Goal: Information Seeking & Learning: Understand process/instructions

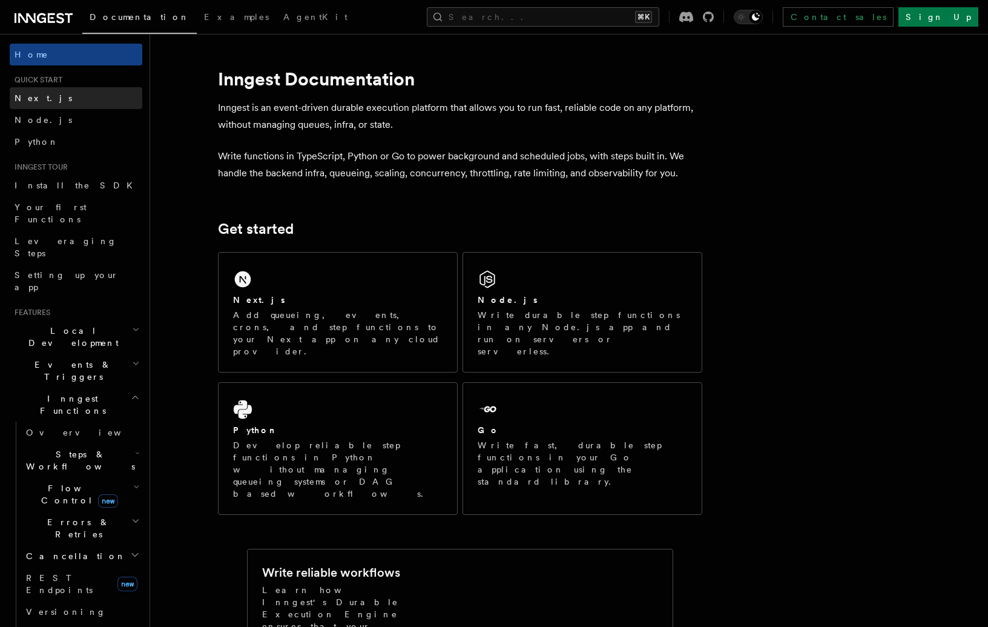
click at [48, 105] on link "Next.js" at bounding box center [76, 98] width 133 height 22
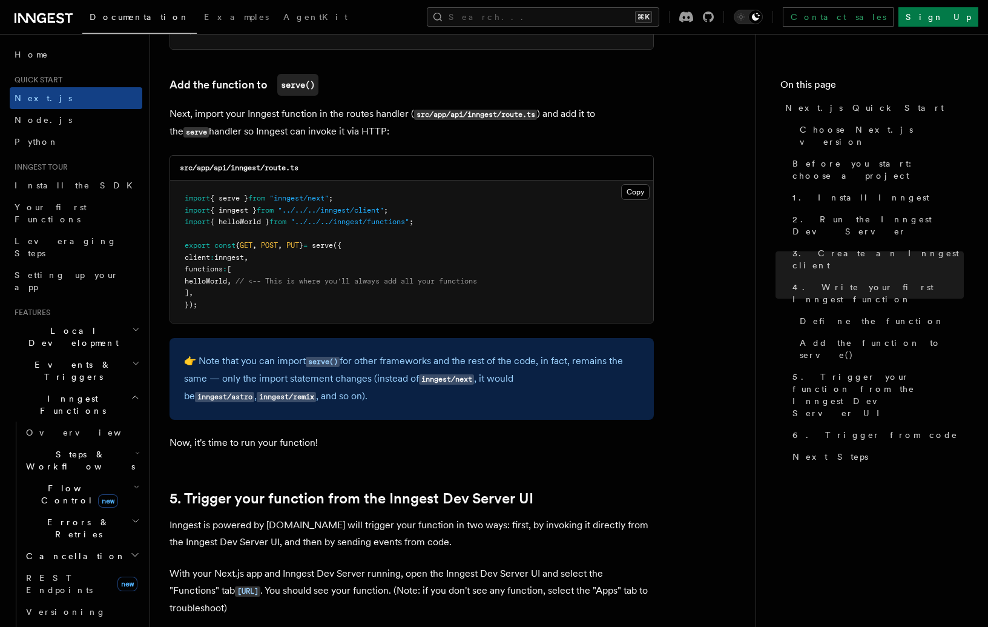
scroll to position [2424, 0]
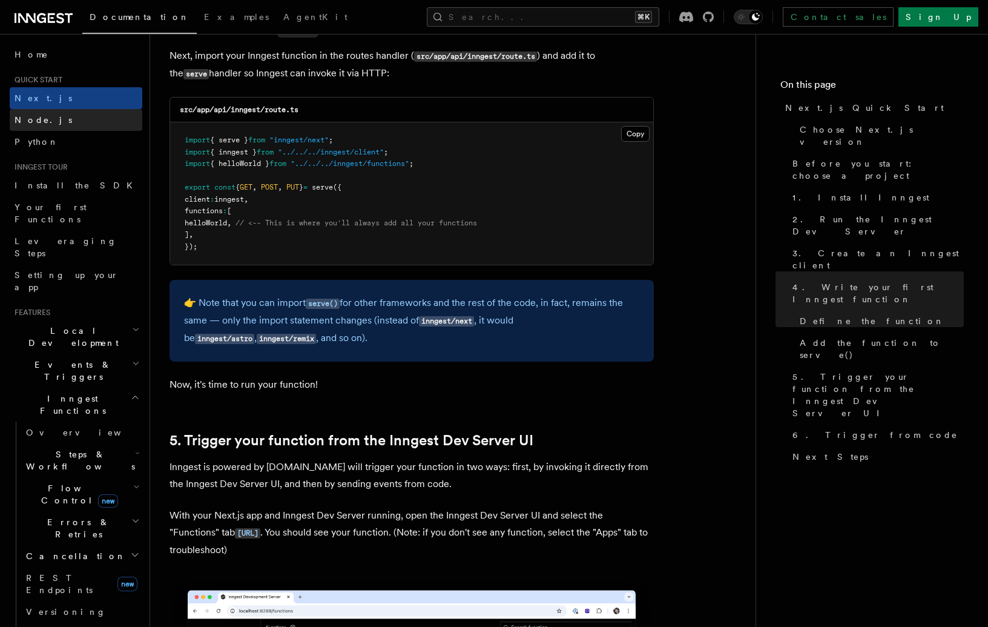
click at [49, 116] on link "Node.js" at bounding box center [76, 120] width 133 height 22
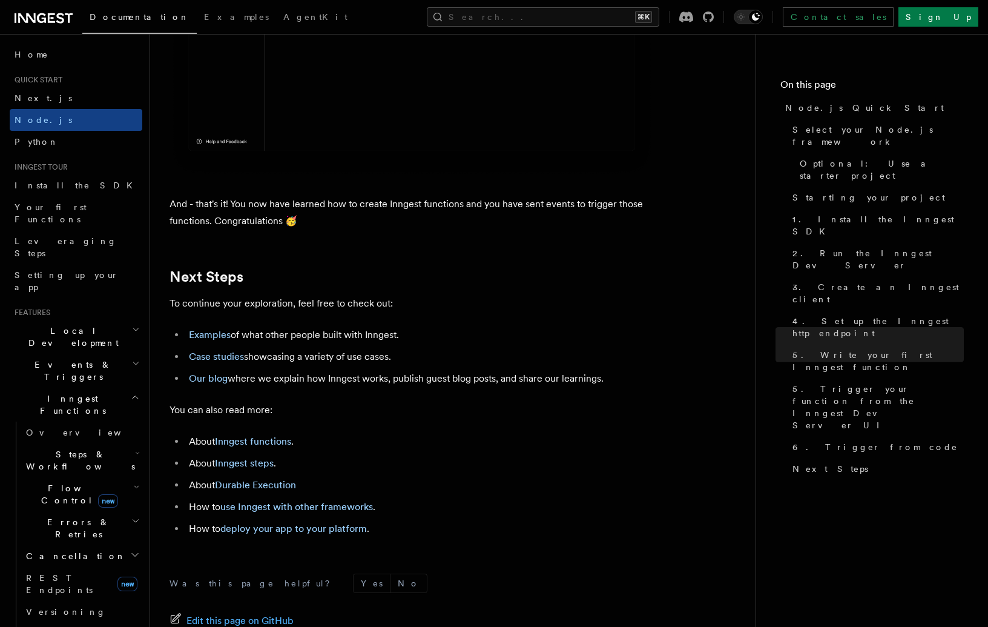
scroll to position [7386, 0]
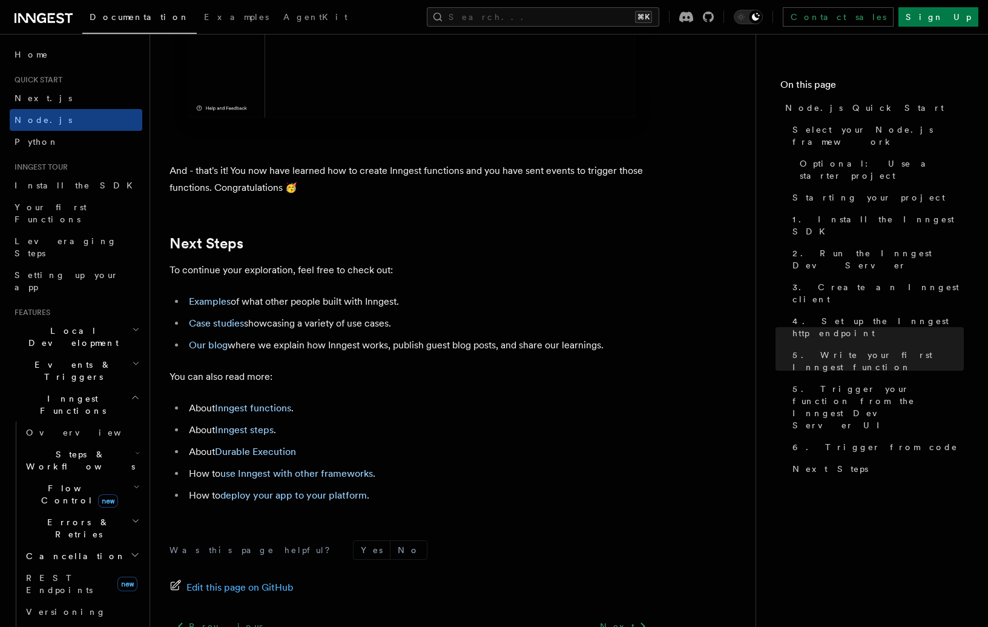
click at [56, 392] on span "Inngest Functions" at bounding box center [70, 404] width 121 height 24
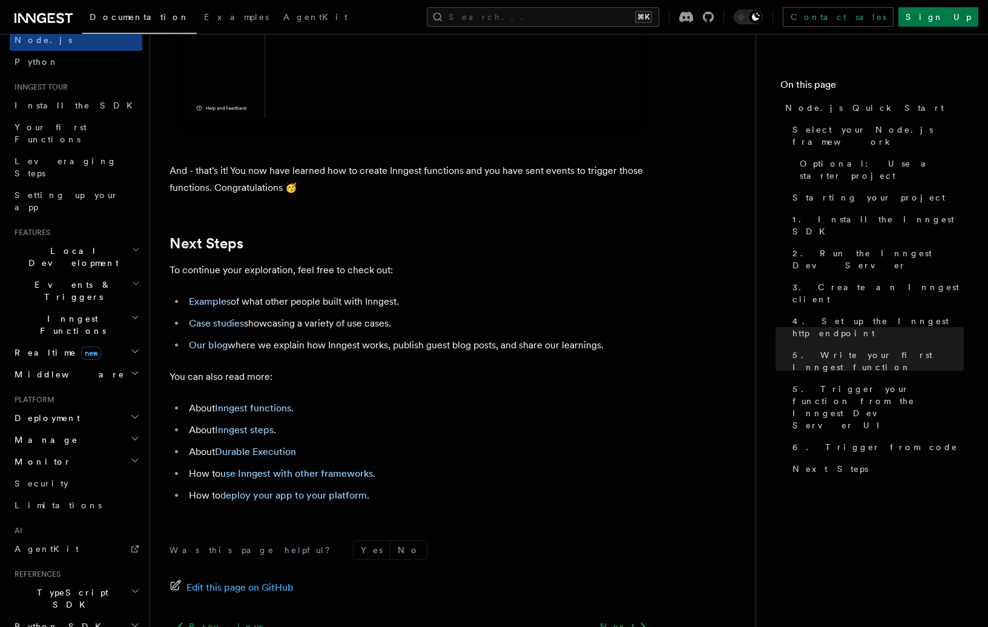
scroll to position [84, 0]
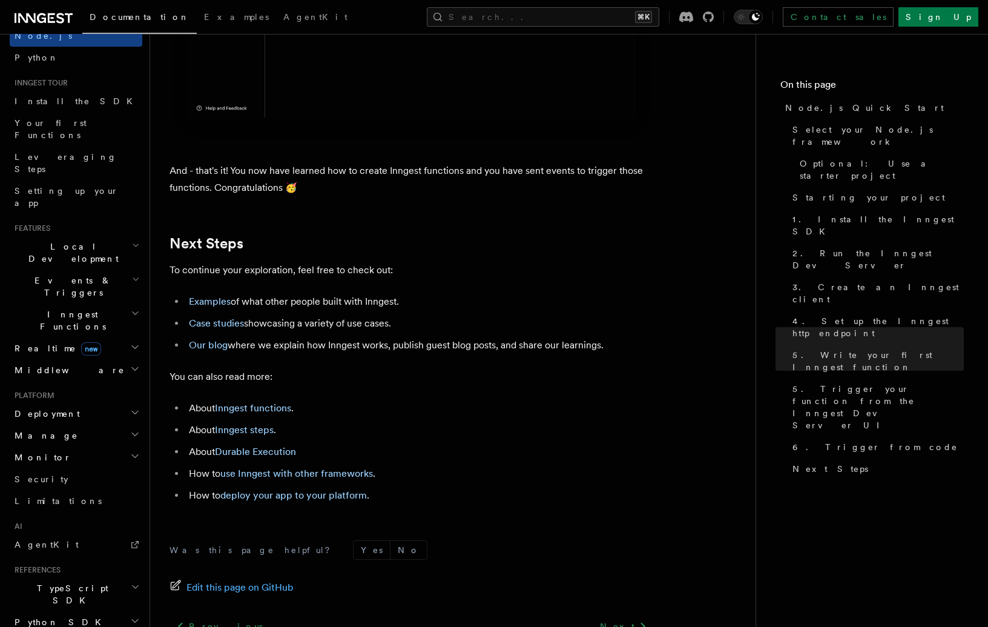
click at [35, 408] on span "Deployment" at bounding box center [45, 414] width 70 height 12
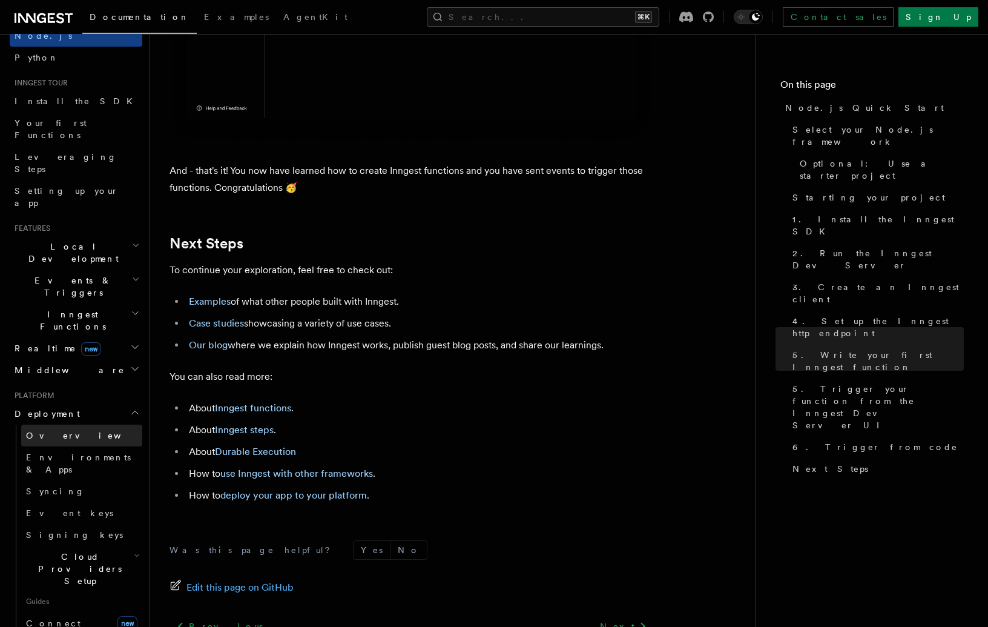
click at [45, 431] on span "Overview" at bounding box center [88, 436] width 125 height 10
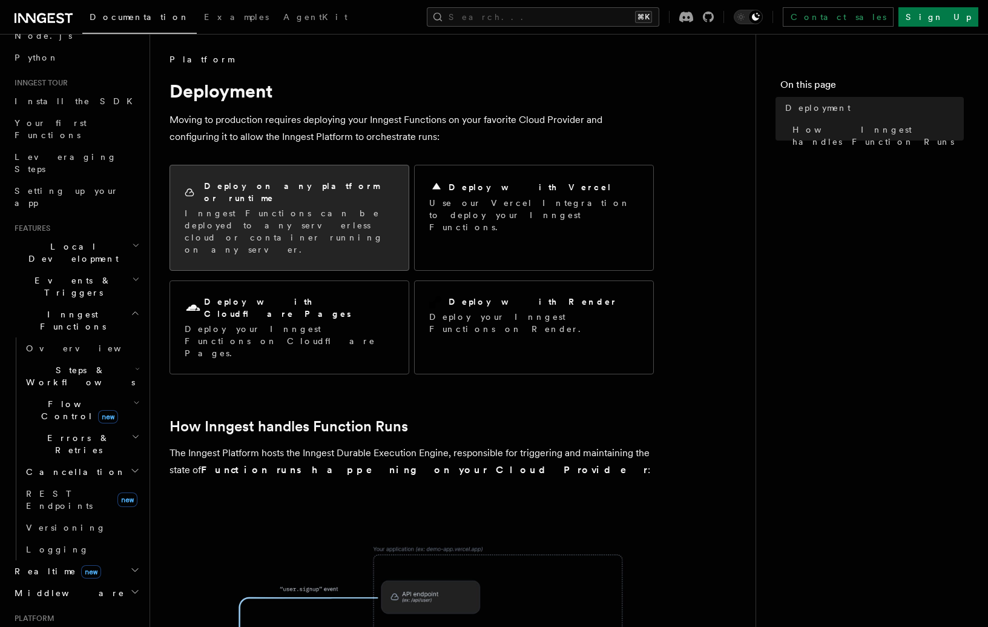
click at [297, 220] on div "Deploy on any platform or runtime Inngest Functions can be deployed to any serv…" at bounding box center [289, 217] width 239 height 105
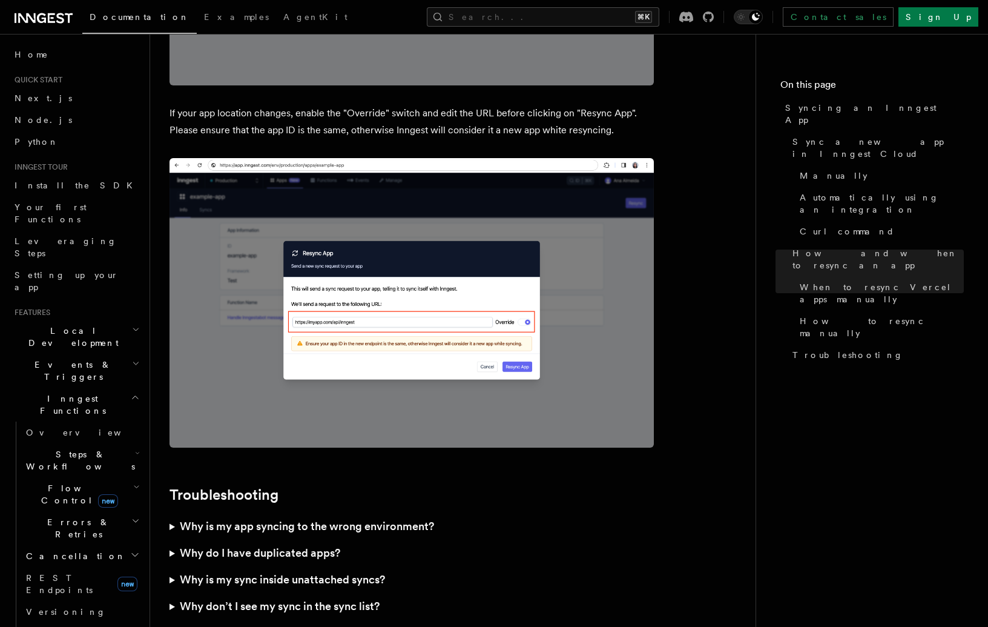
scroll to position [3395, 0]
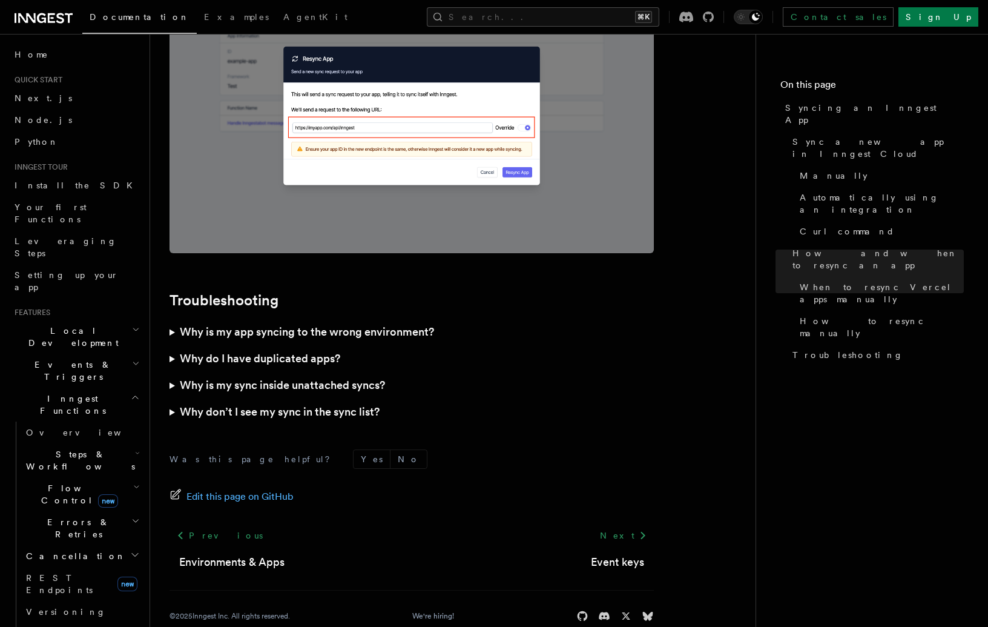
click at [171, 319] on summary "Why is my app syncing to the wrong environment?" at bounding box center [412, 332] width 484 height 27
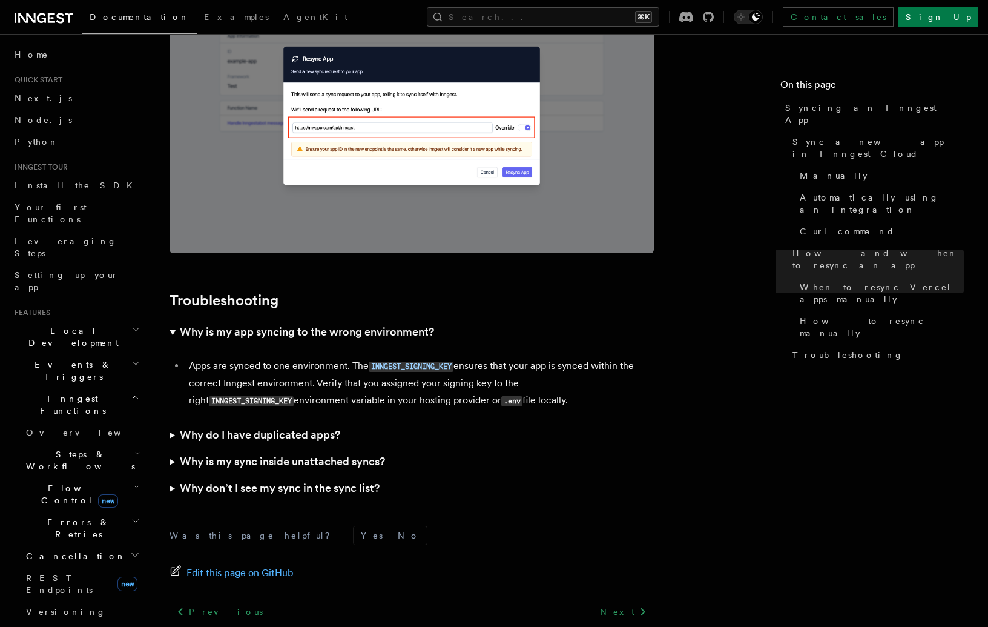
click at [173, 422] on summary "Why do I have duplicated apps?" at bounding box center [412, 435] width 484 height 27
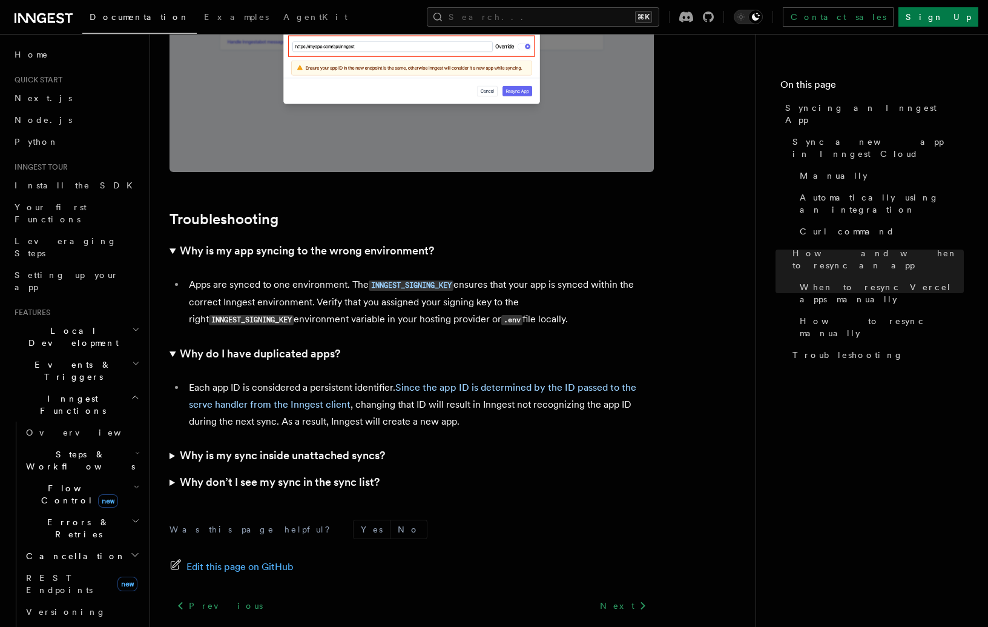
click at [173, 442] on summary "Why is my sync inside unattached syncs?" at bounding box center [412, 455] width 484 height 27
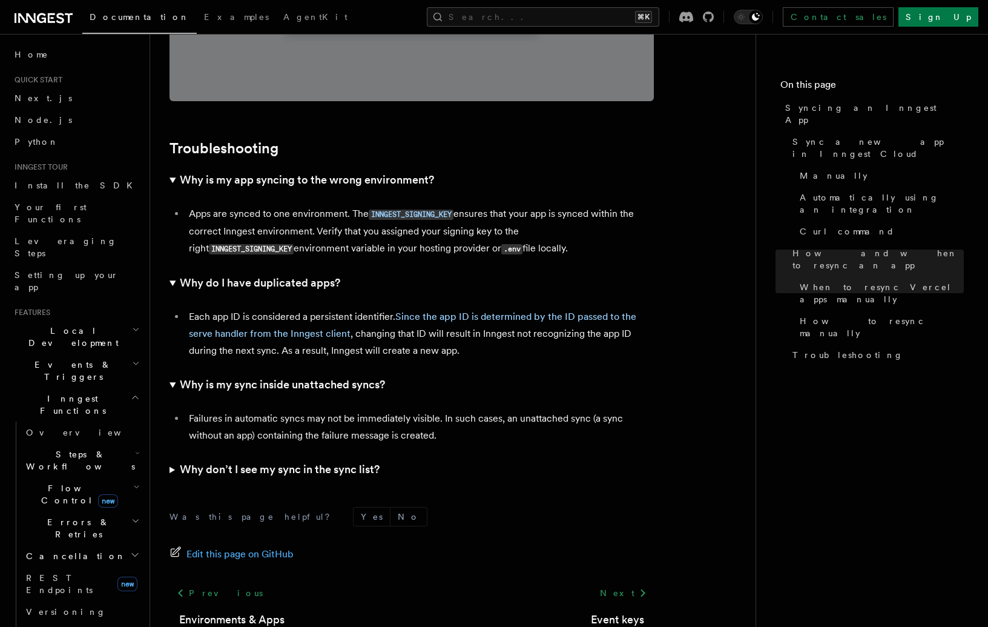
click at [173, 456] on summary "Why don’t I see my sync in the sync list?" at bounding box center [412, 469] width 484 height 27
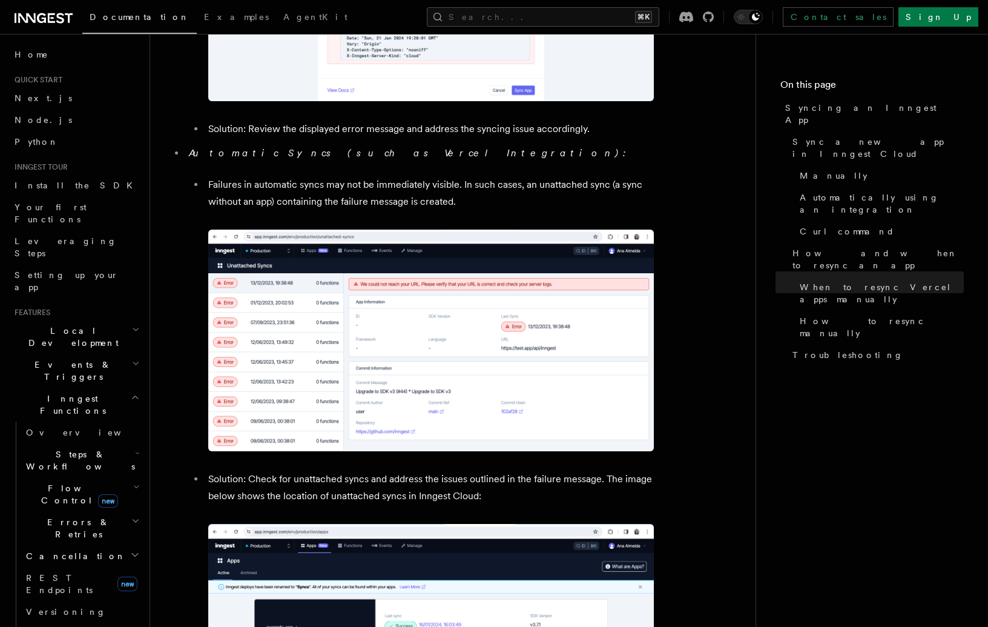
scroll to position [4411, 0]
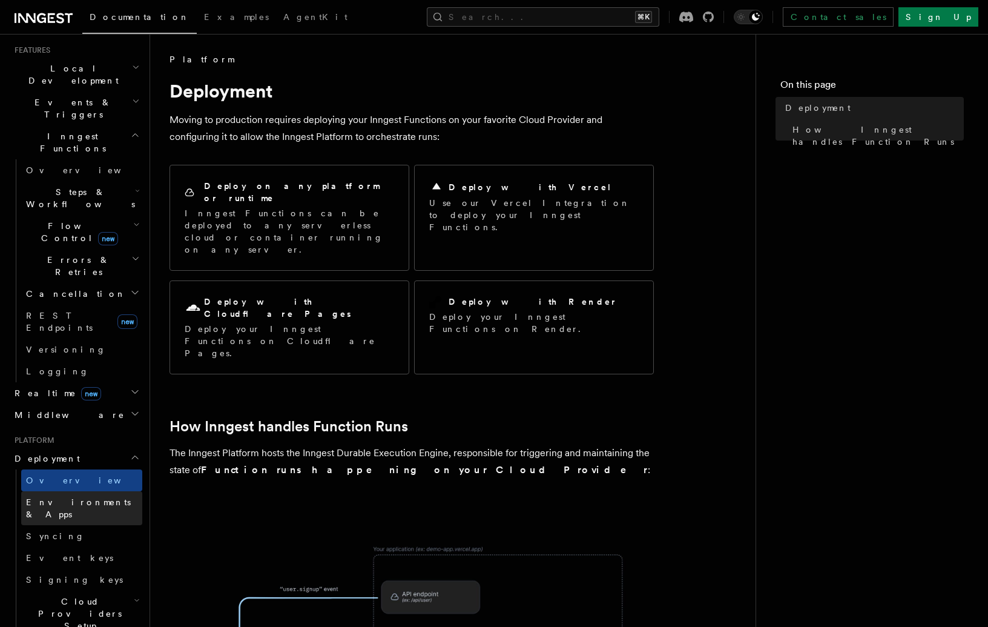
scroll to position [263, 0]
click at [57, 594] on span "Cloud Providers Setup" at bounding box center [77, 612] width 113 height 36
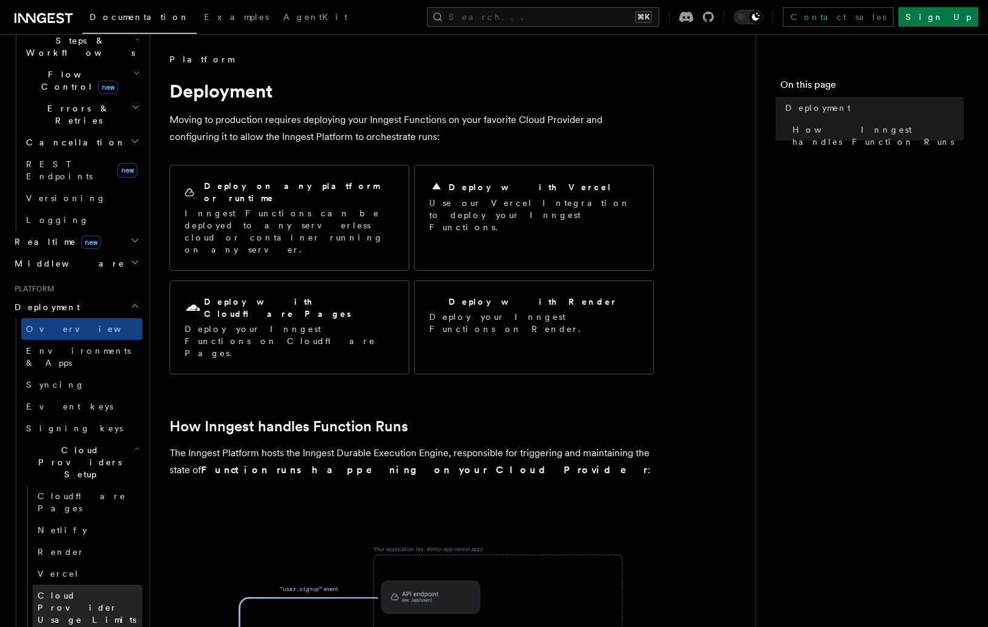
scroll to position [417, 0]
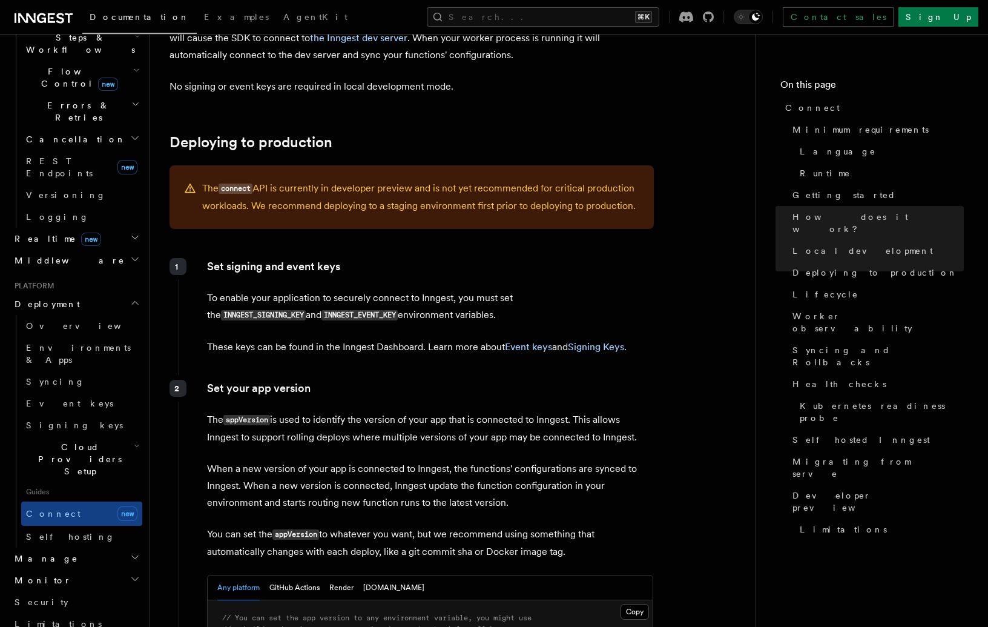
scroll to position [1736, 0]
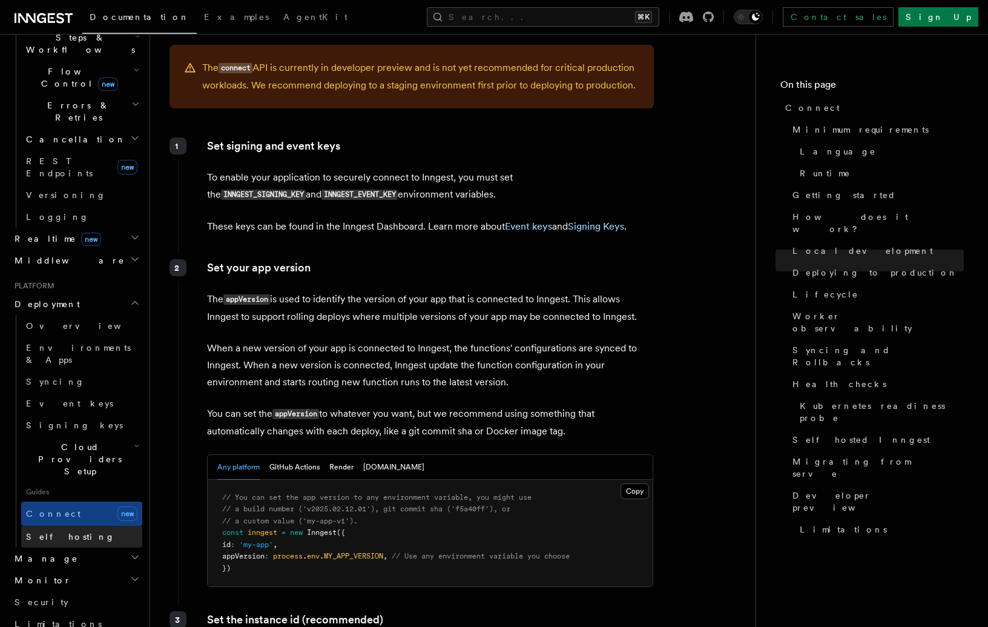
click at [62, 532] on span "Self hosting" at bounding box center [70, 537] width 89 height 10
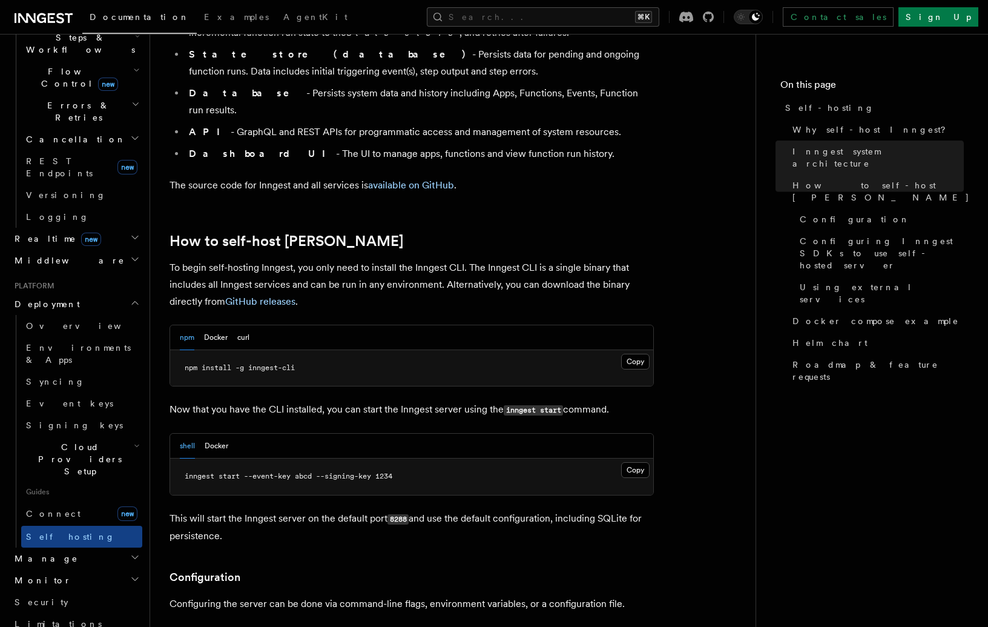
scroll to position [1074, 0]
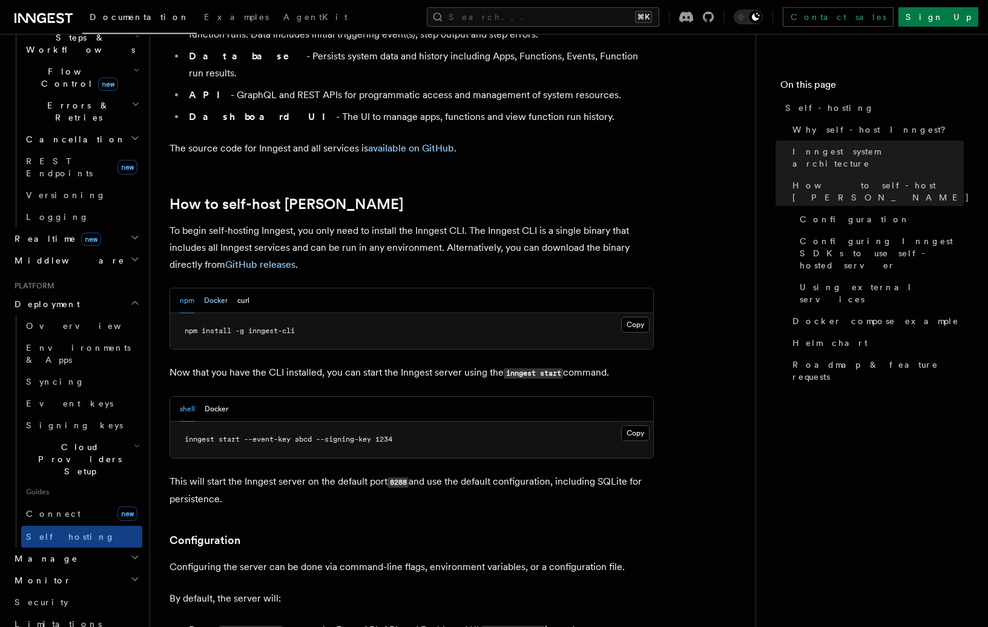
click at [210, 288] on button "Docker" at bounding box center [216, 300] width 24 height 25
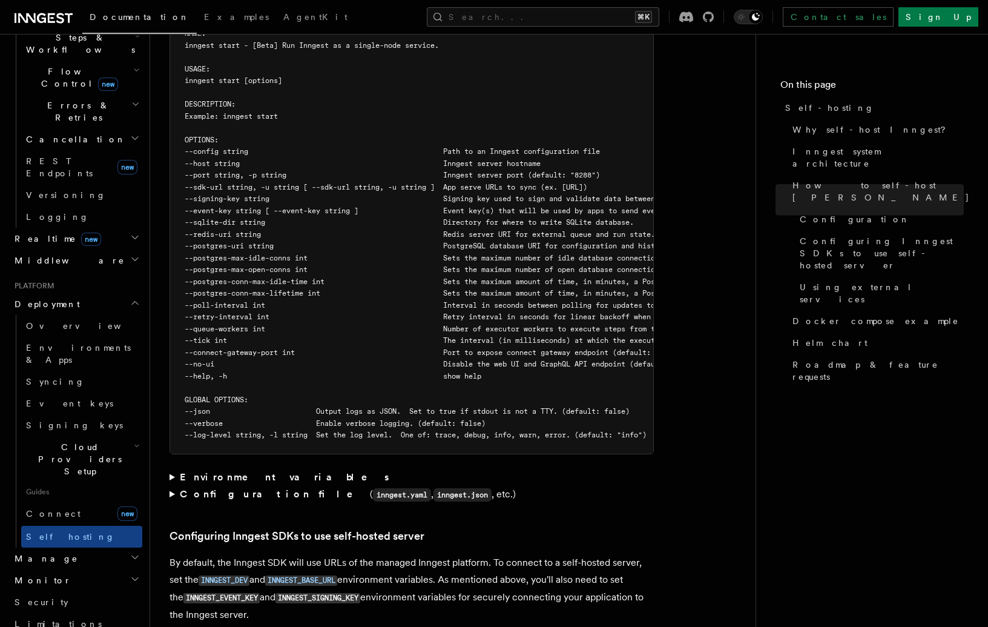
scroll to position [2273, 0]
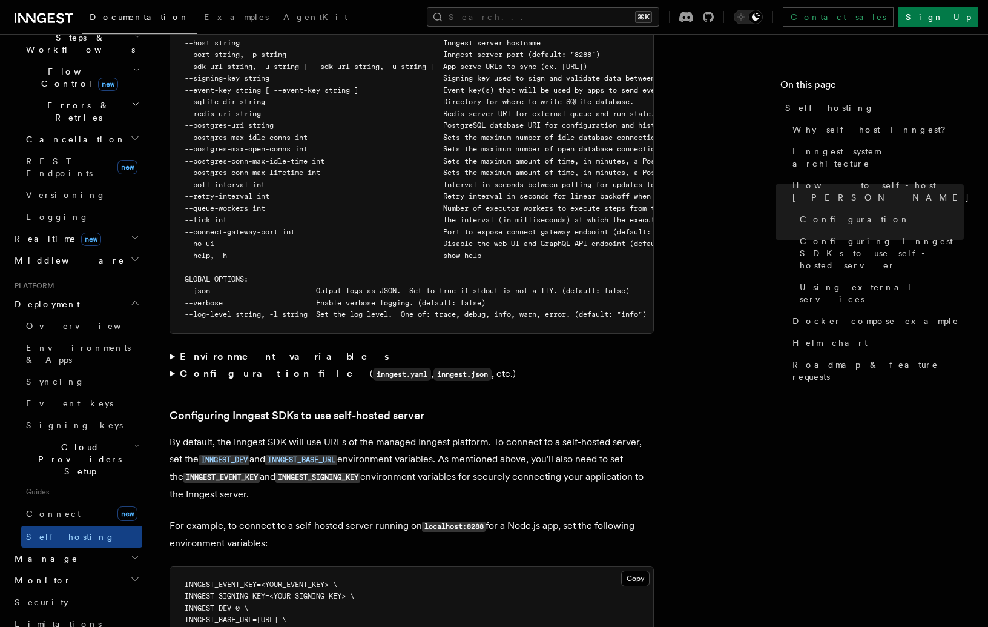
click at [176, 365] on summary "Configuration file ( inngest.yaml , inngest.json , etc.)" at bounding box center [412, 374] width 484 height 18
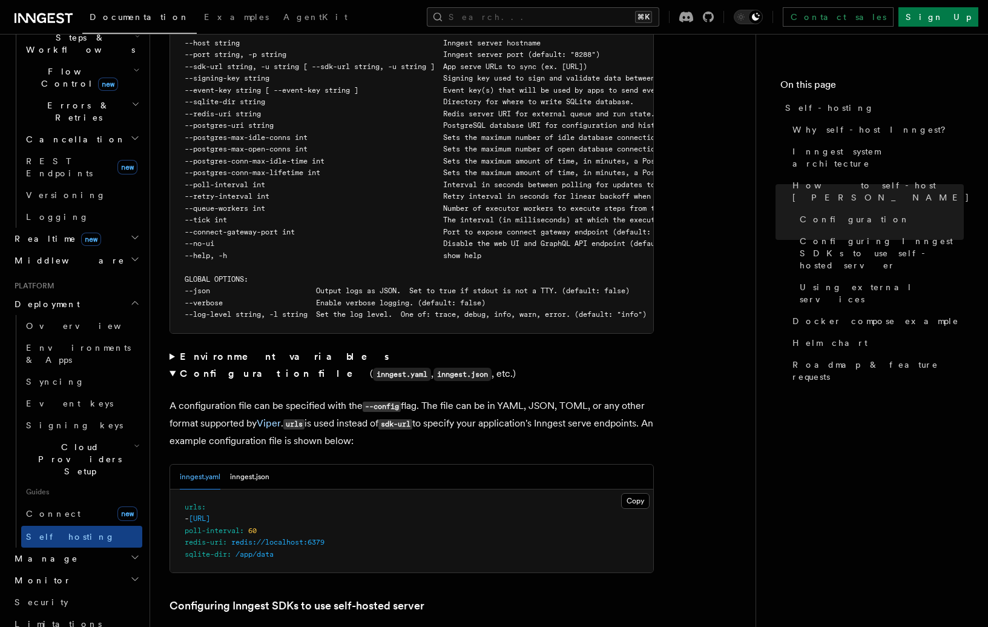
click at [173, 348] on summary "Environment variables" at bounding box center [412, 356] width 484 height 17
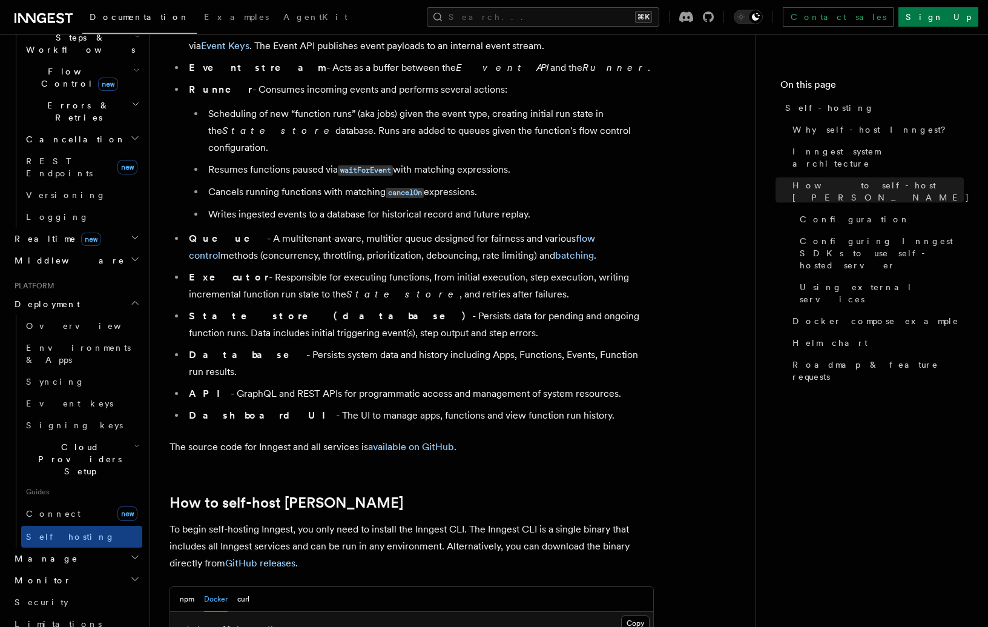
scroll to position [0, 0]
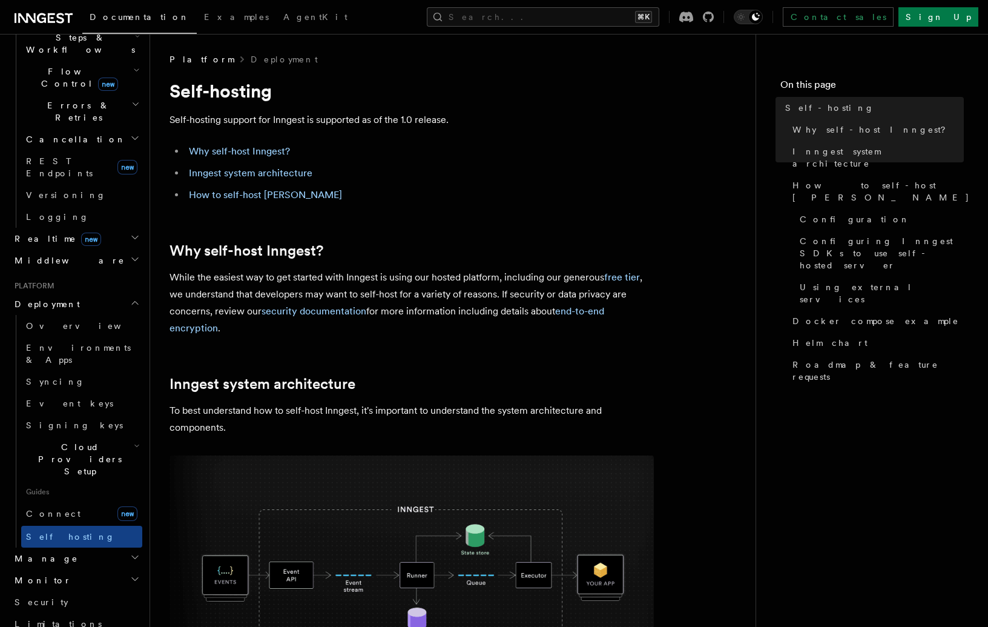
click at [127, 547] on h2 "Manage" at bounding box center [76, 558] width 133 height 22
click at [131, 552] on icon "button" at bounding box center [135, 557] width 10 height 10
click at [81, 501] on link "Connect new" at bounding box center [81, 513] width 121 height 24
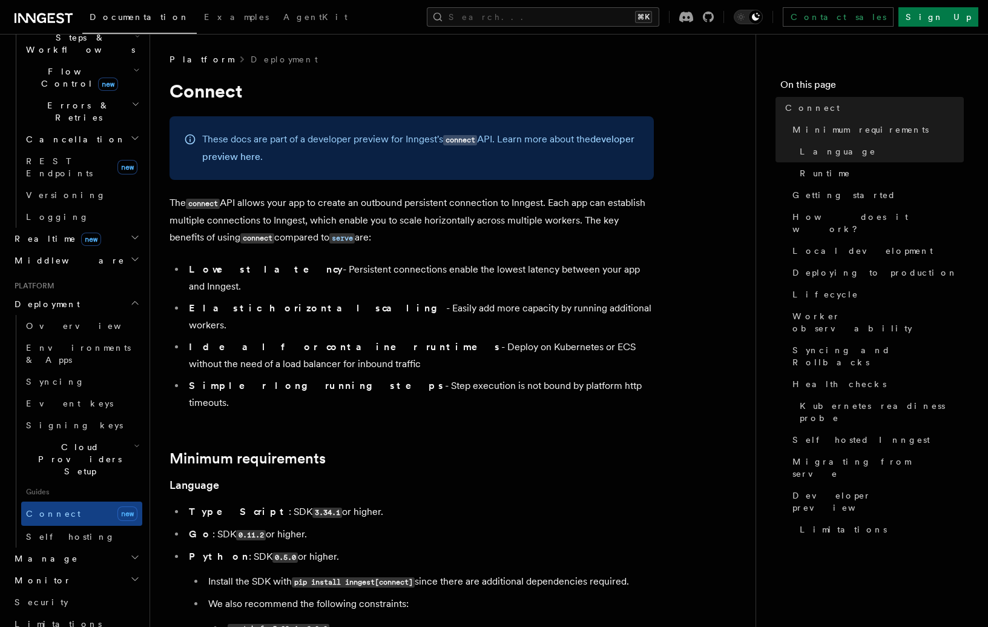
drag, startPoint x: 167, startPoint y: 199, endPoint x: 632, endPoint y: 352, distance: 489.1
copy article "The connect API allows your app to create an outbound persistent connection to …"
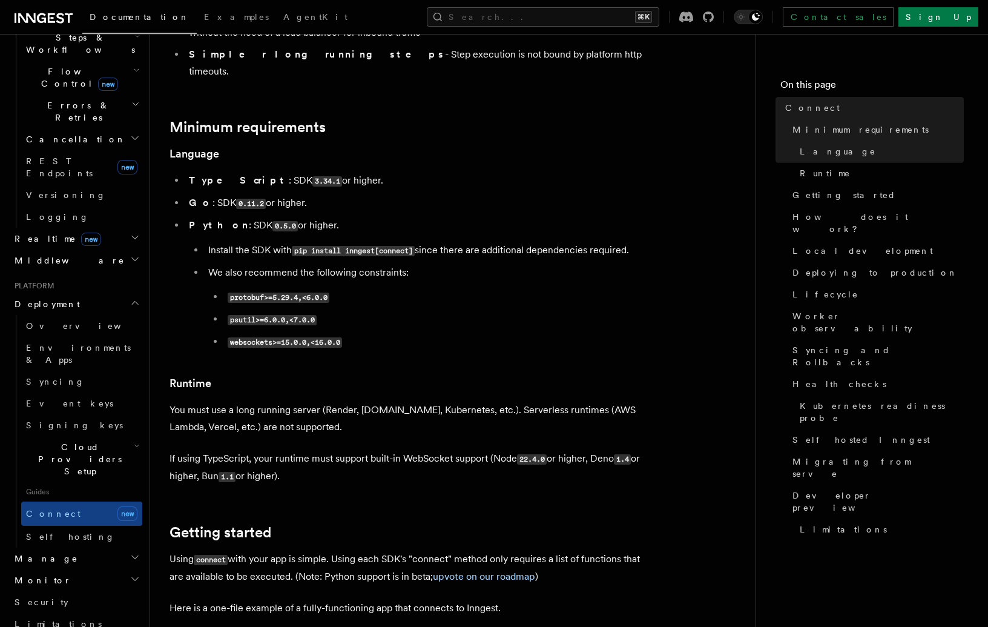
scroll to position [360, 0]
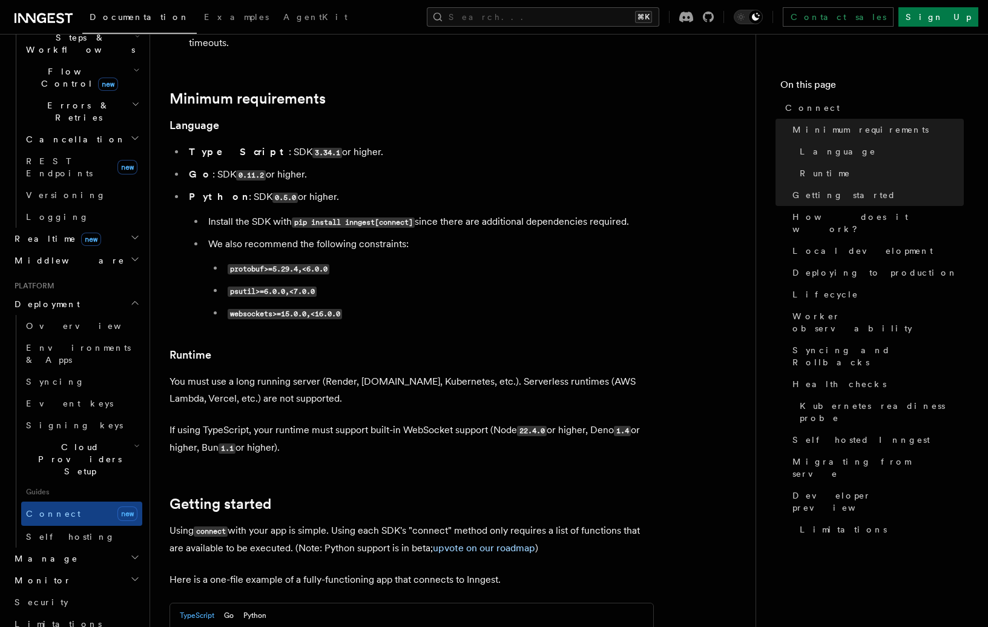
drag, startPoint x: 322, startPoint y: 399, endPoint x: 166, endPoint y: 330, distance: 170.8
copy article "You must use a long running server (Render, Fly.io, Kubernetes, etc.). Serverle…"
click at [484, 422] on p "If using TypeScript, your runtime must support built-in WebSocket support (Node…" at bounding box center [412, 439] width 484 height 35
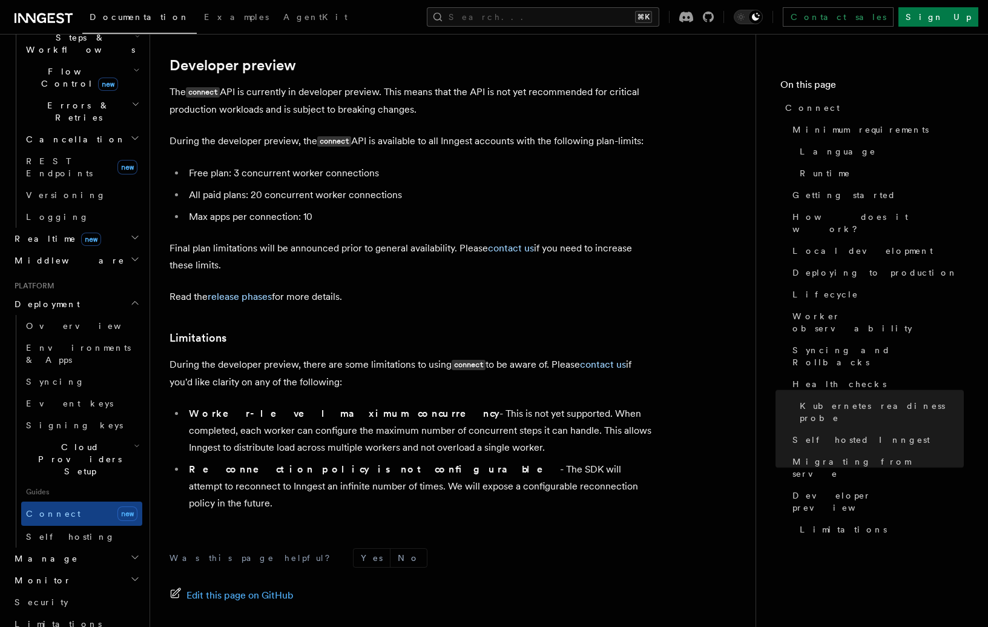
scroll to position [6627, 0]
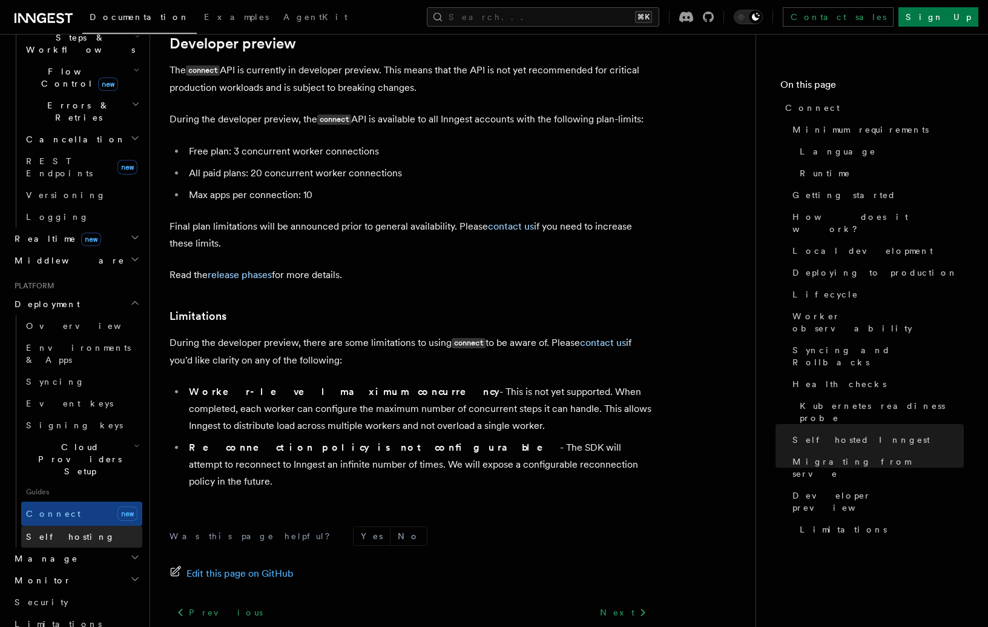
click at [59, 526] on link "Self hosting" at bounding box center [81, 537] width 121 height 22
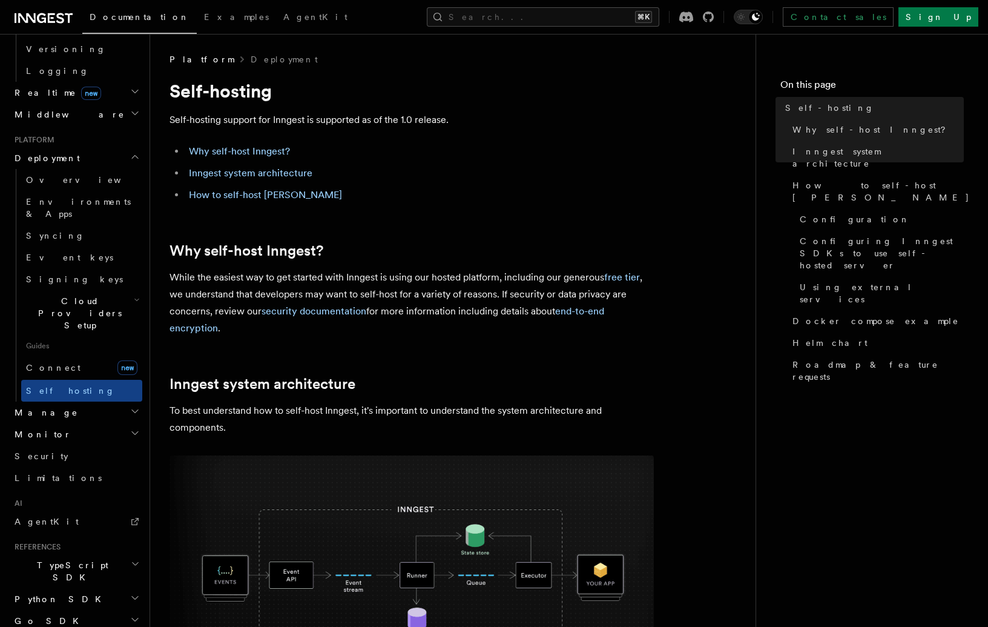
scroll to position [28, 0]
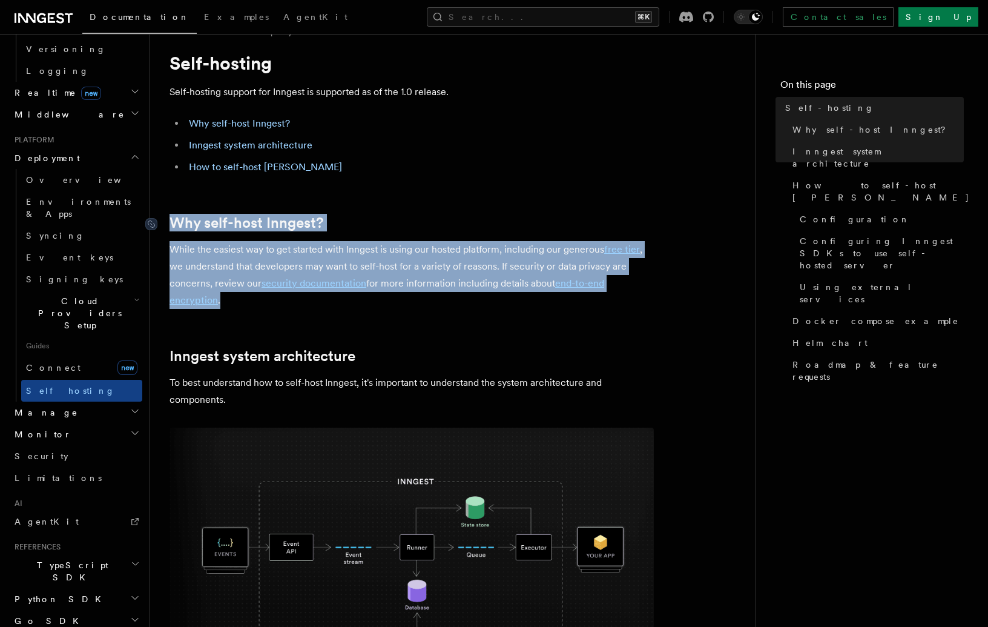
drag, startPoint x: 257, startPoint y: 306, endPoint x: 167, endPoint y: 226, distance: 121.0
copy article "Why self-host Inngest? While the easiest way to get started with Inngest is usi…"
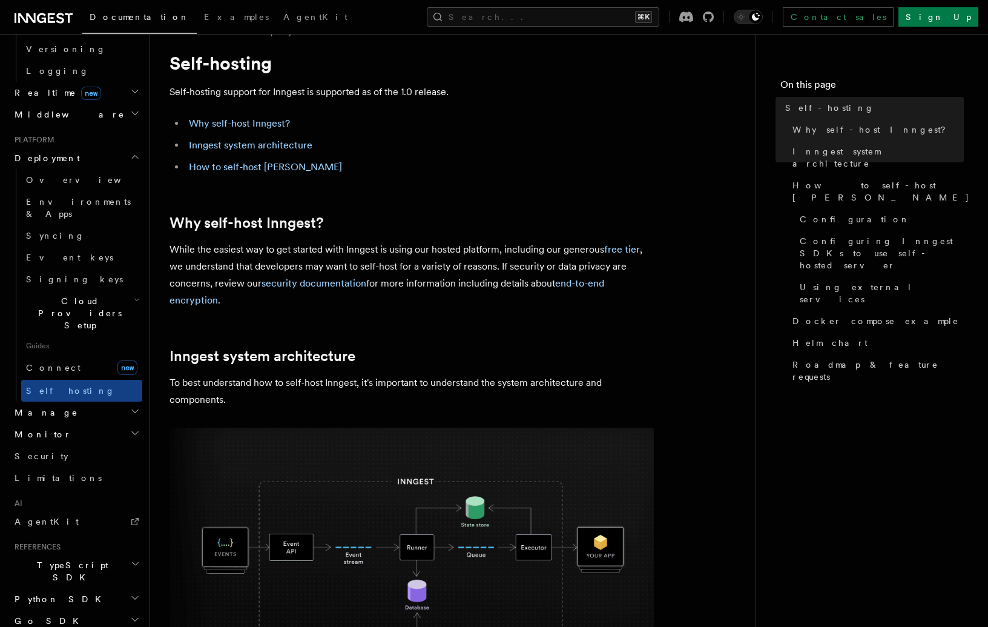
click at [461, 355] on h2 "Inngest system architecture" at bounding box center [412, 356] width 484 height 17
click at [32, 11] on icon at bounding box center [44, 18] width 58 height 15
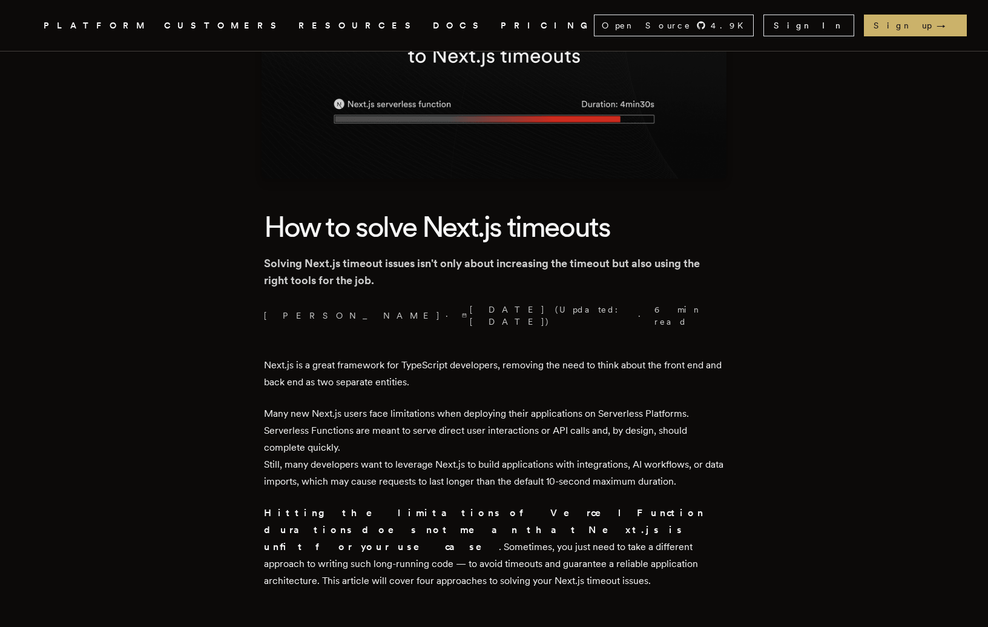
scroll to position [194, 0]
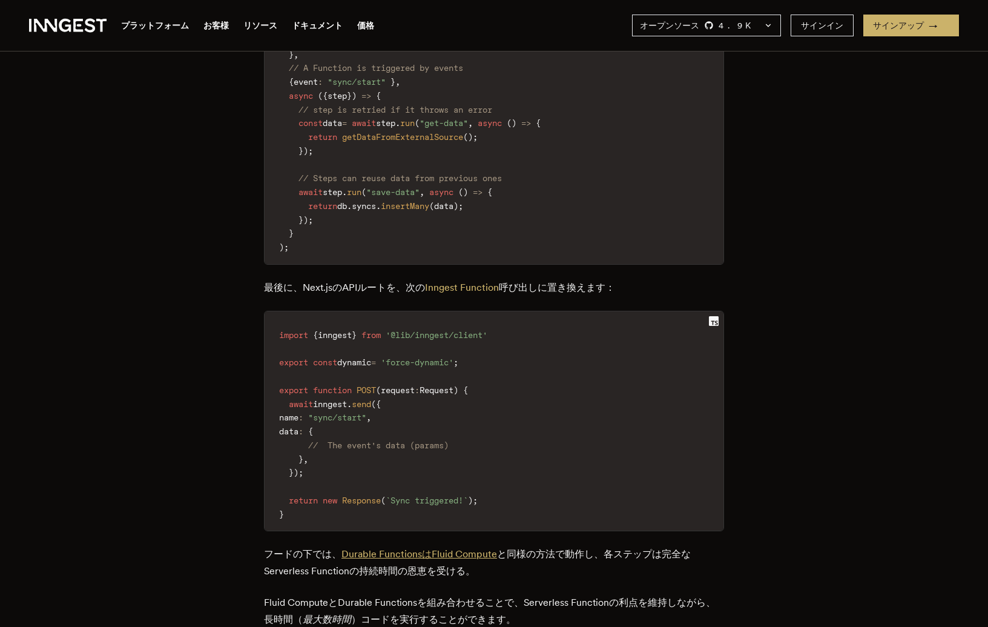
scroll to position [1894, 0]
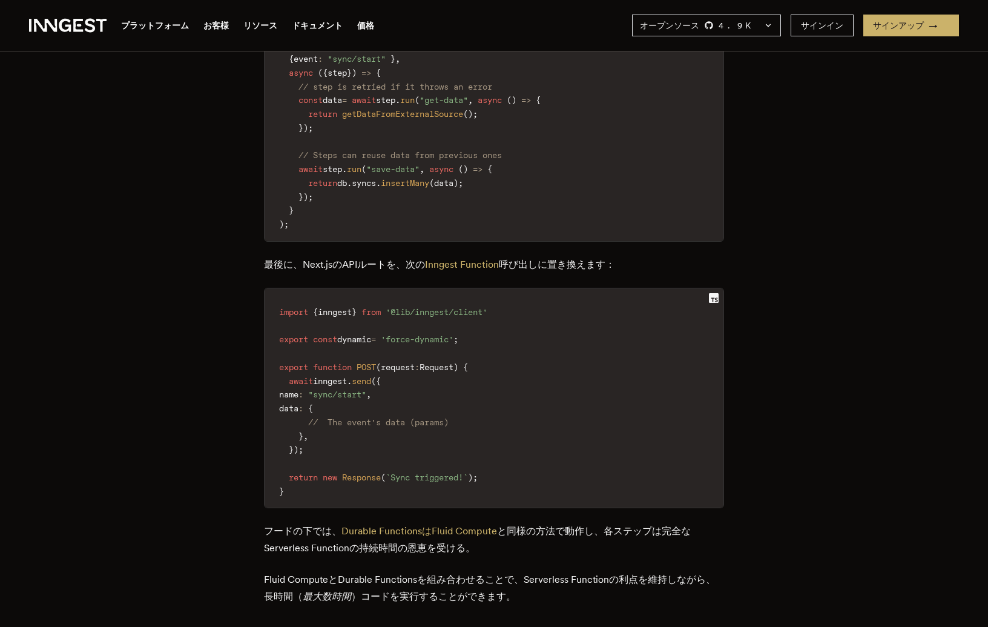
click at [354, 571] on p "Fluid ComputeとDurable Functionsを組み合わせることで、Serverless Functionの利点を維持しながら、長時間（ 最大…" at bounding box center [494, 588] width 460 height 34
click at [406, 571] on p "Fluid ComputeとDurable Functionsを組み合わせることで、Serverless Functionの利点を維持しながら、長時間（ 最大…" at bounding box center [494, 588] width 460 height 34
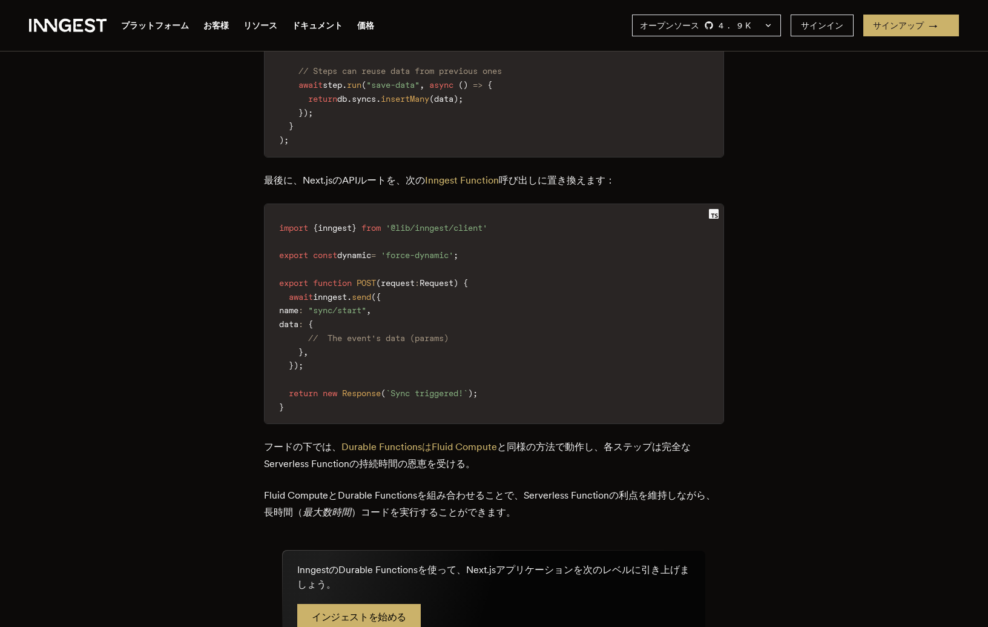
scroll to position [1980, 0]
click at [405, 603] on link "インジェストを始める" at bounding box center [359, 616] width 124 height 27
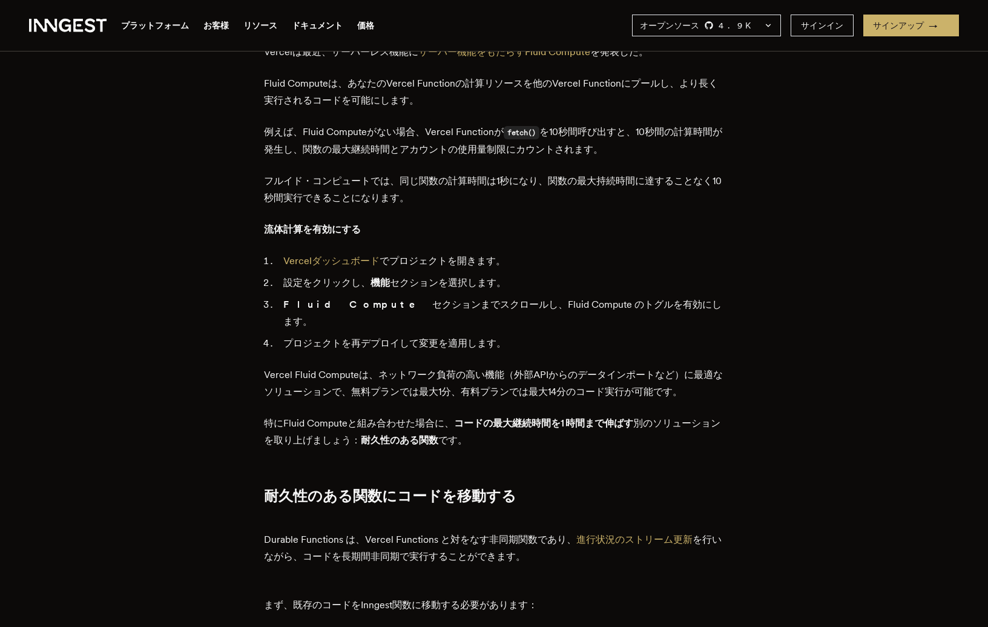
scroll to position [1557, 0]
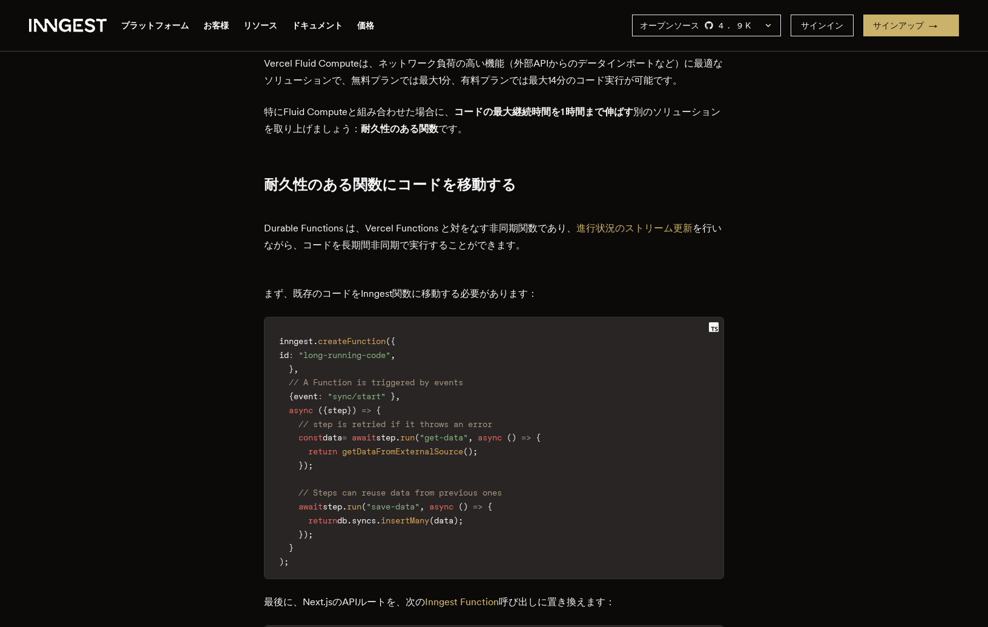
click at [285, 203] on p "Durable Functions は、Vercel Functions と対をなす非同期関数であり、 進行状況のストリーム更新 を行いながら、コードを長期間…" at bounding box center [494, 228] width 460 height 51
click at [316, 203] on p "Durable Functions は、Vercel Functions と対をなす非同期関数であり、 進行状況のストリーム更新 を行いながら、コードを長期間…" at bounding box center [494, 228] width 460 height 51
copy p "Durable Functions"
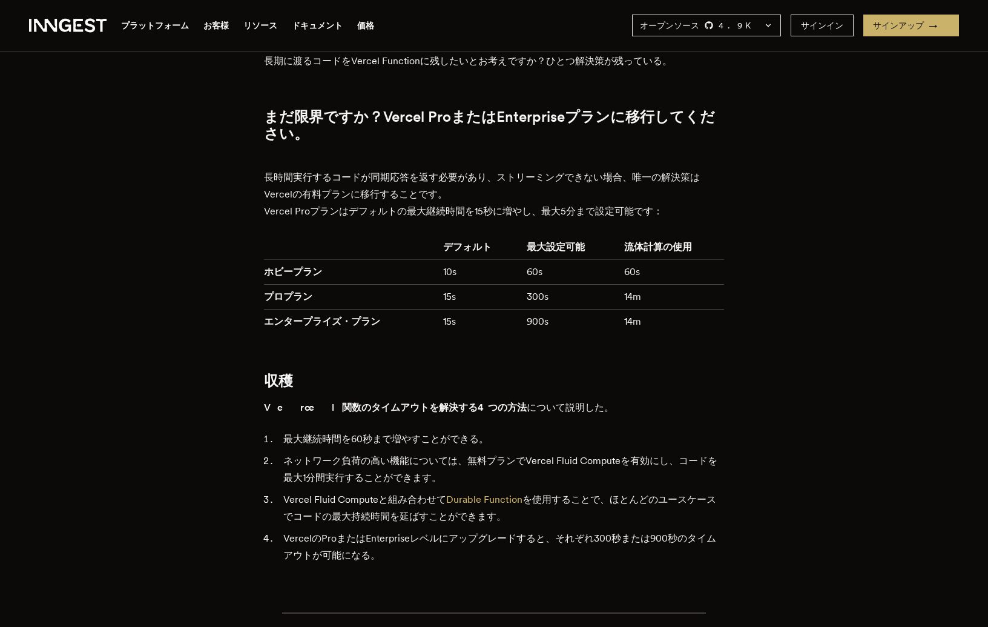
scroll to position [2762, 0]
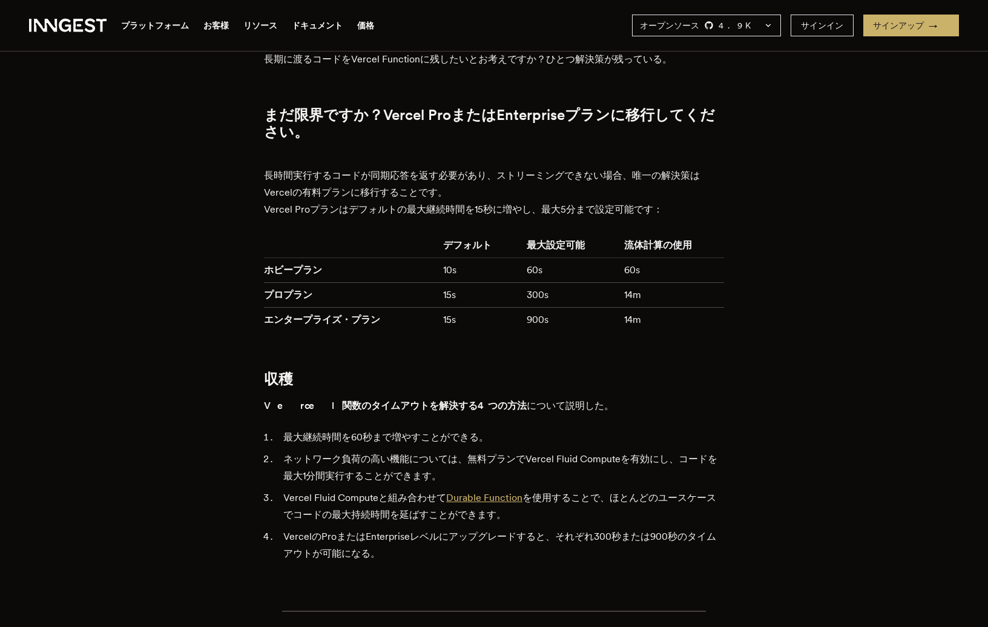
click at [477, 492] on link "Durable Function" at bounding box center [484, 498] width 76 height 12
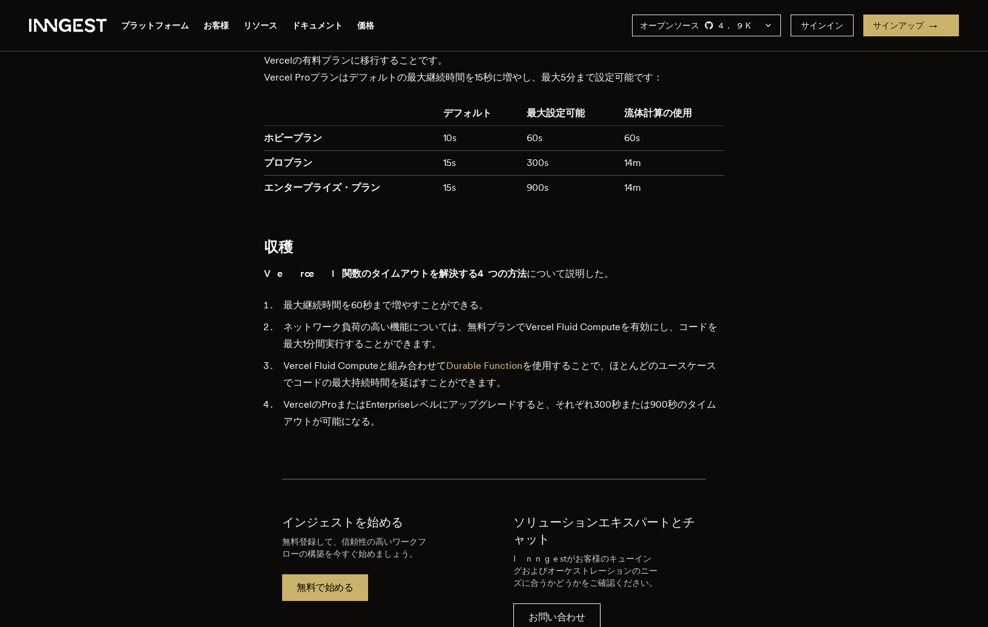
scroll to position [2897, 0]
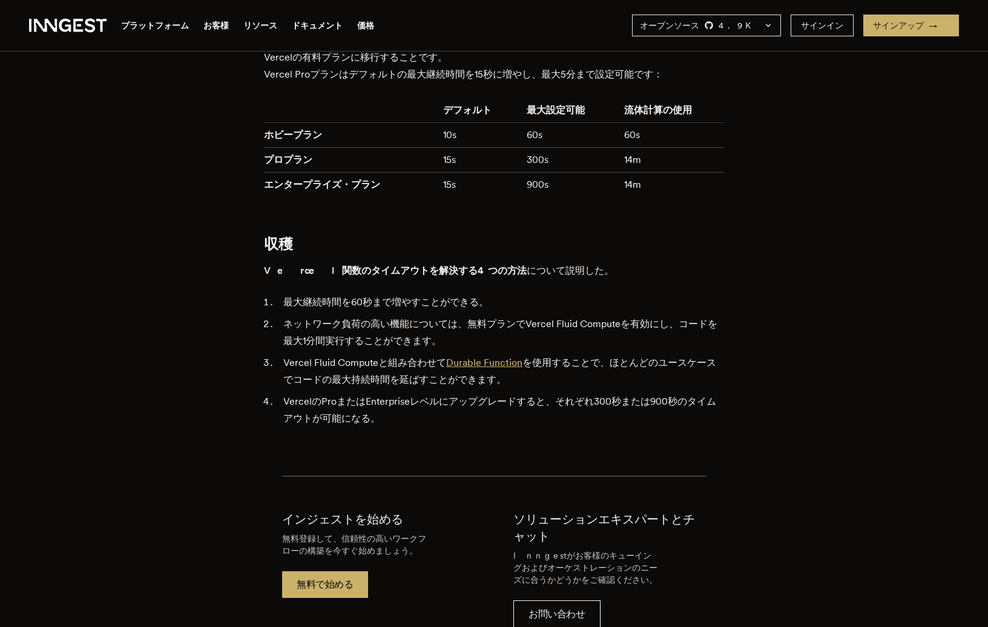
click at [457, 357] on link "Durable Function" at bounding box center [484, 363] width 76 height 12
click at [471, 357] on link "Durable Function" at bounding box center [484, 363] width 76 height 12
click at [494, 357] on link "Durable Function" at bounding box center [484, 363] width 76 height 12
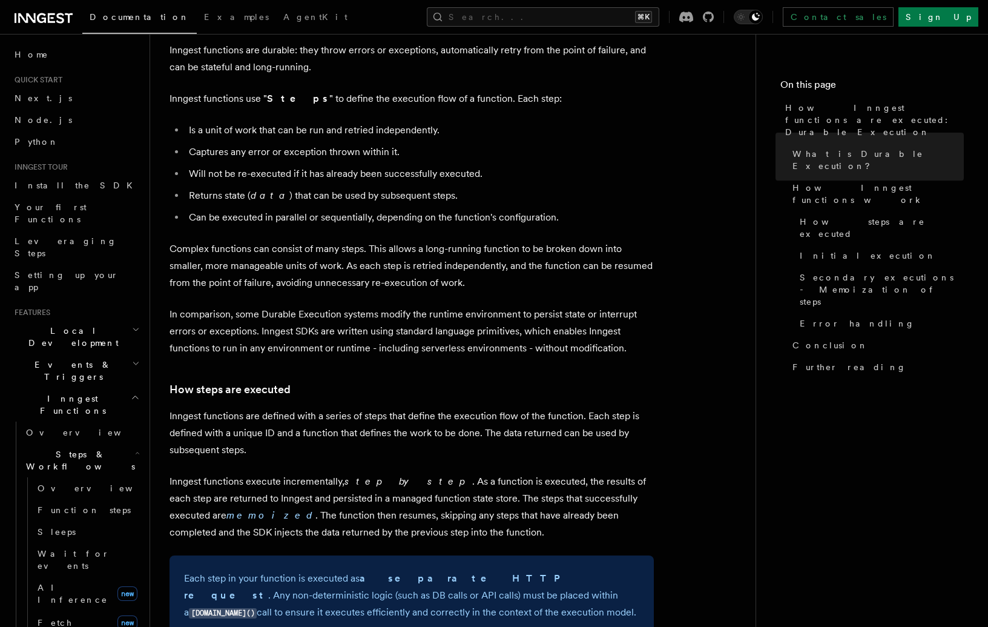
scroll to position [600, 0]
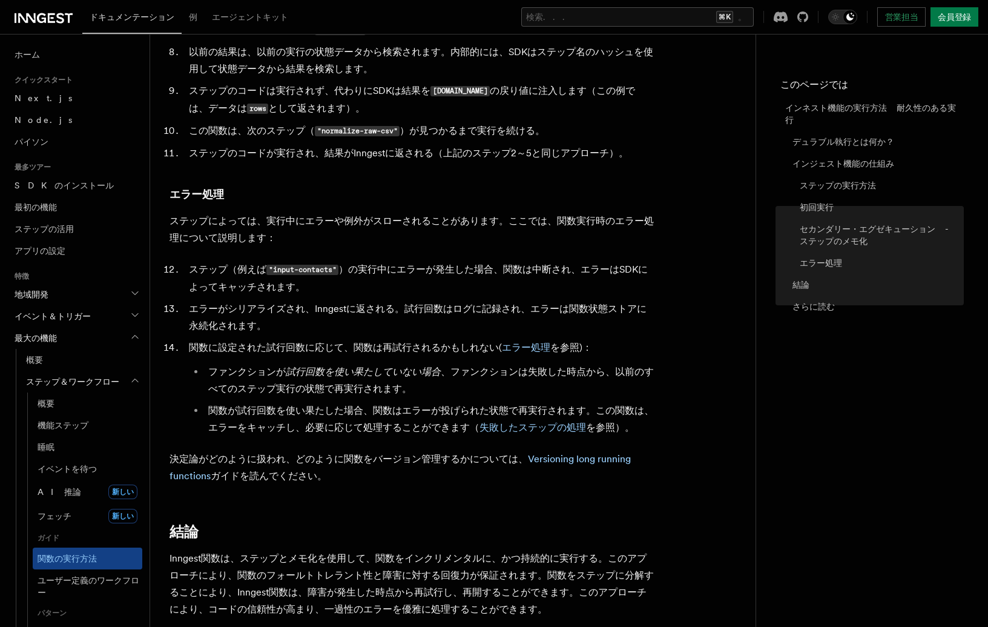
scroll to position [0, 0]
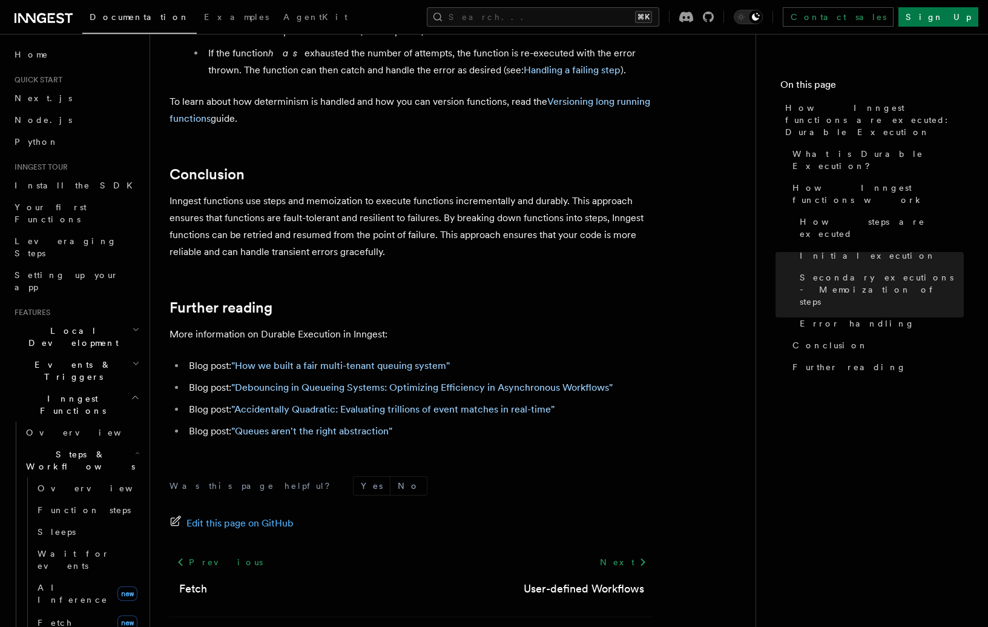
scroll to position [2060, 0]
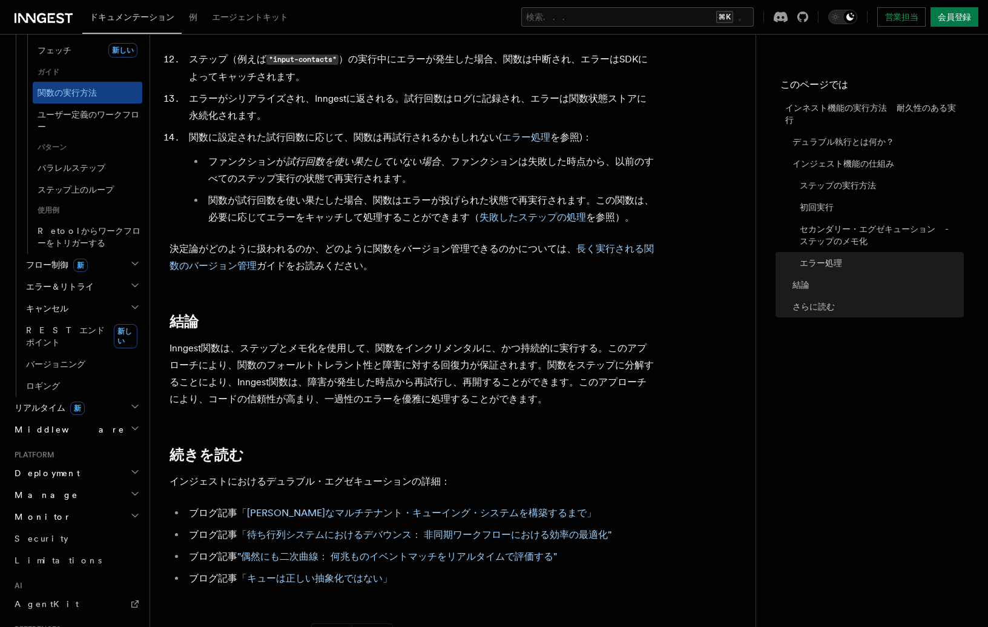
scroll to position [467, 0]
click at [109, 471] on h2 "配備" at bounding box center [76, 472] width 133 height 22
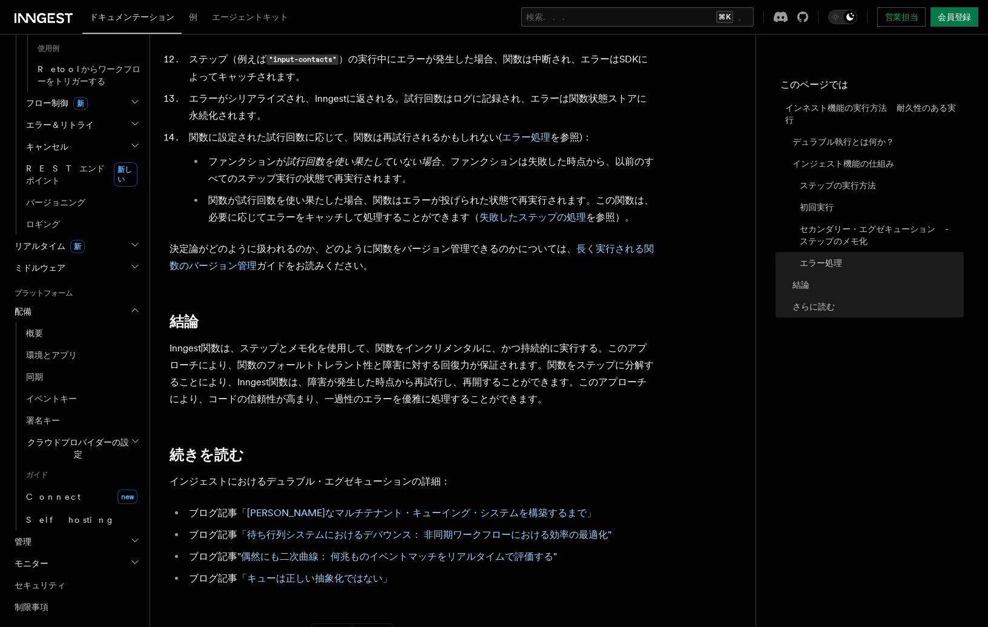
scroll to position [628, 0]
click at [96, 443] on span "クラウドプロバイダーの設定" at bounding box center [76, 447] width 110 height 24
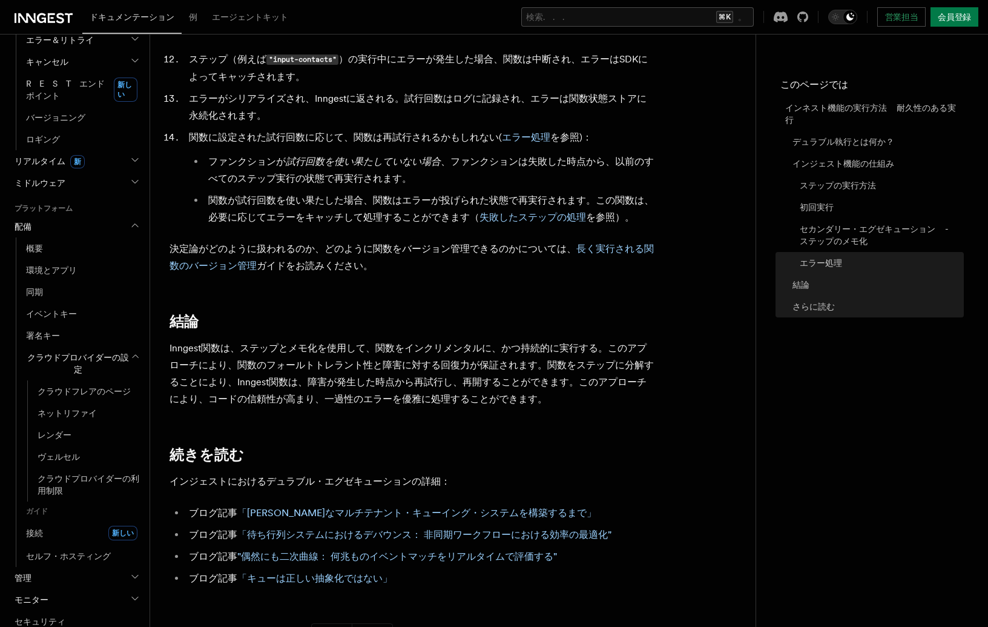
scroll to position [724, 0]
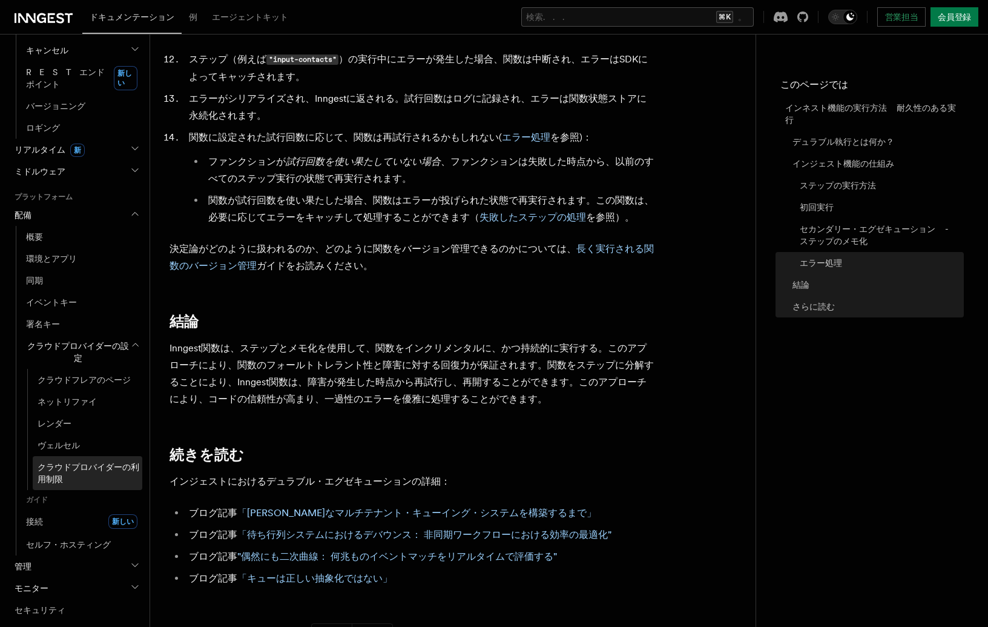
click at [76, 481] on span "クラウドプロバイダーの利用制限" at bounding box center [90, 473] width 105 height 24
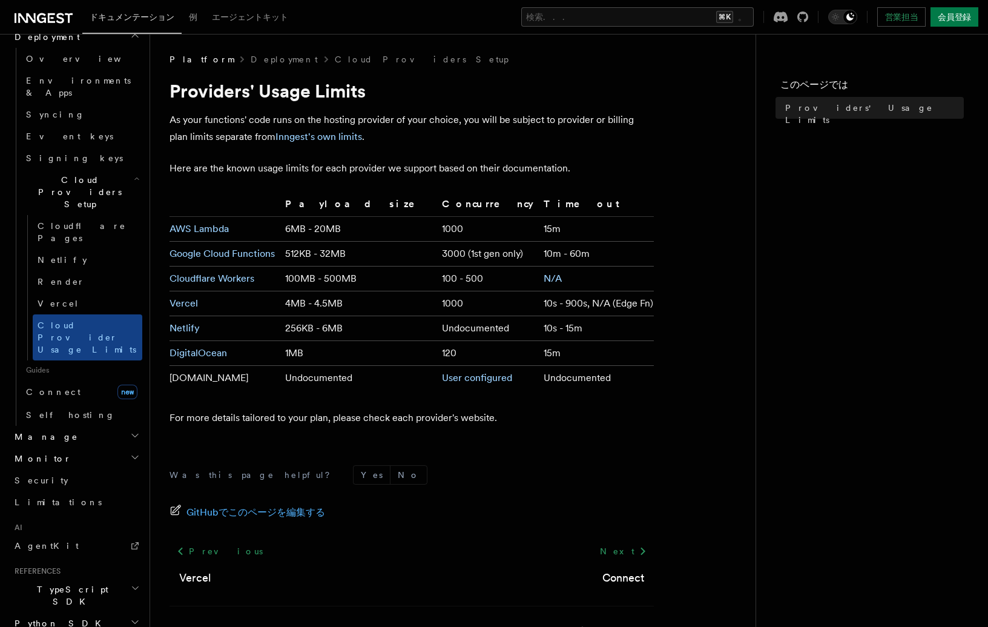
scroll to position [696, 0]
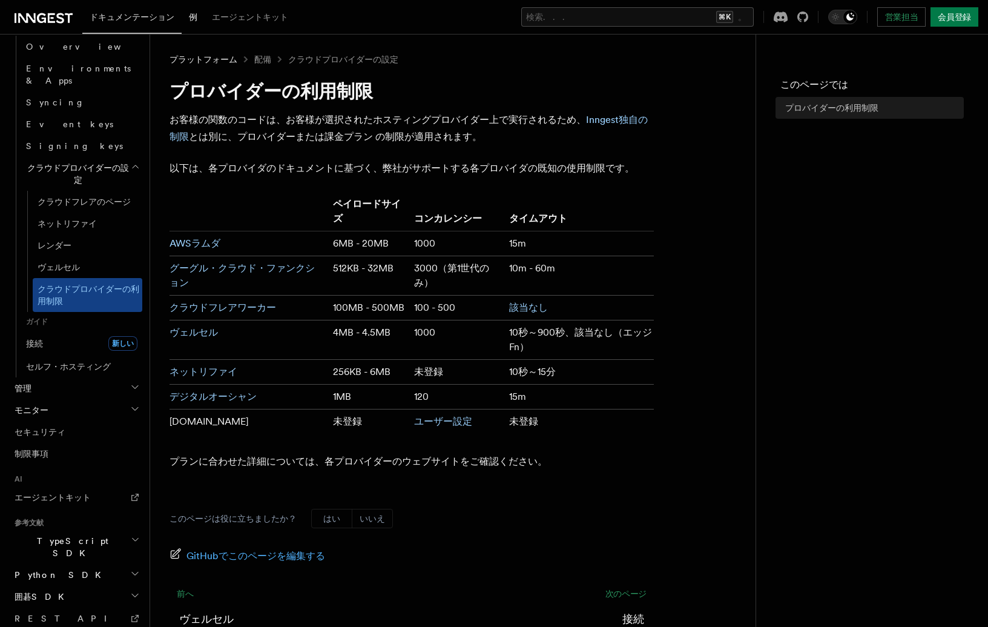
click at [195, 19] on span "例" at bounding box center [193, 17] width 8 height 10
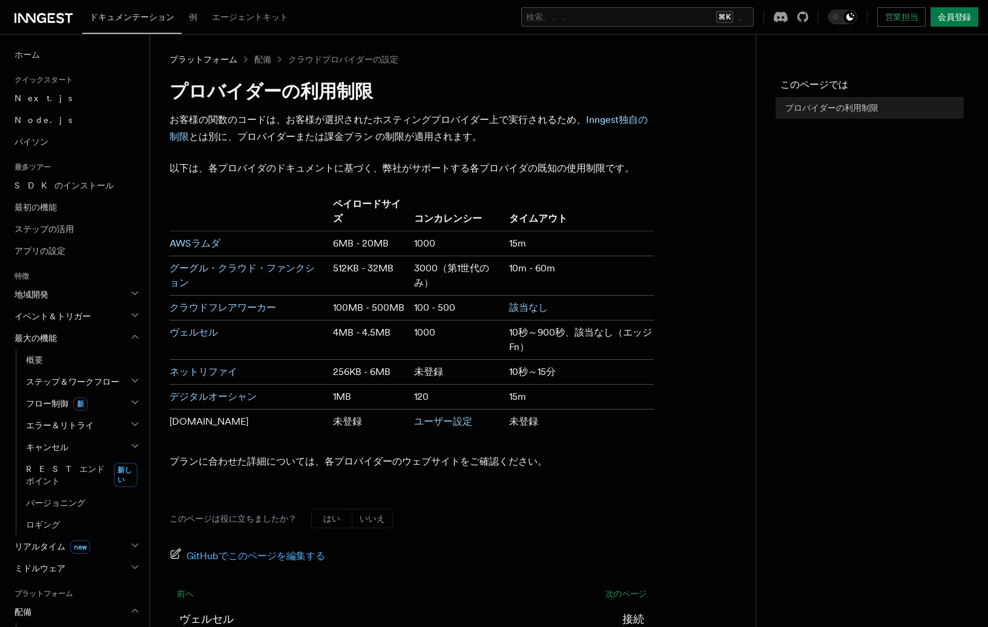
click at [131, 292] on icon "button" at bounding box center [135, 293] width 10 height 10
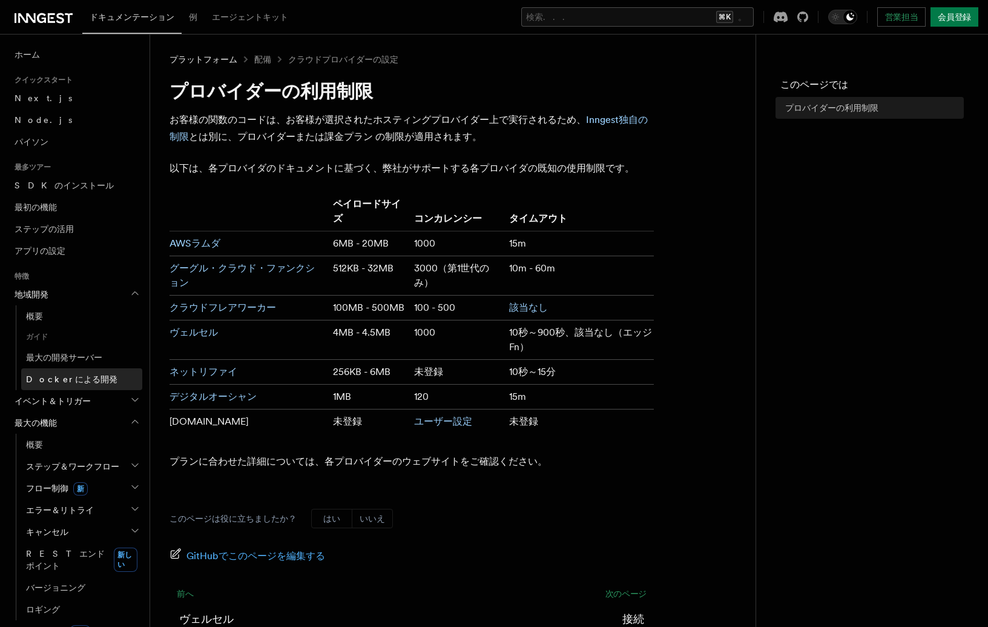
click at [78, 377] on span "Dockerによる開発" at bounding box center [71, 379] width 91 height 10
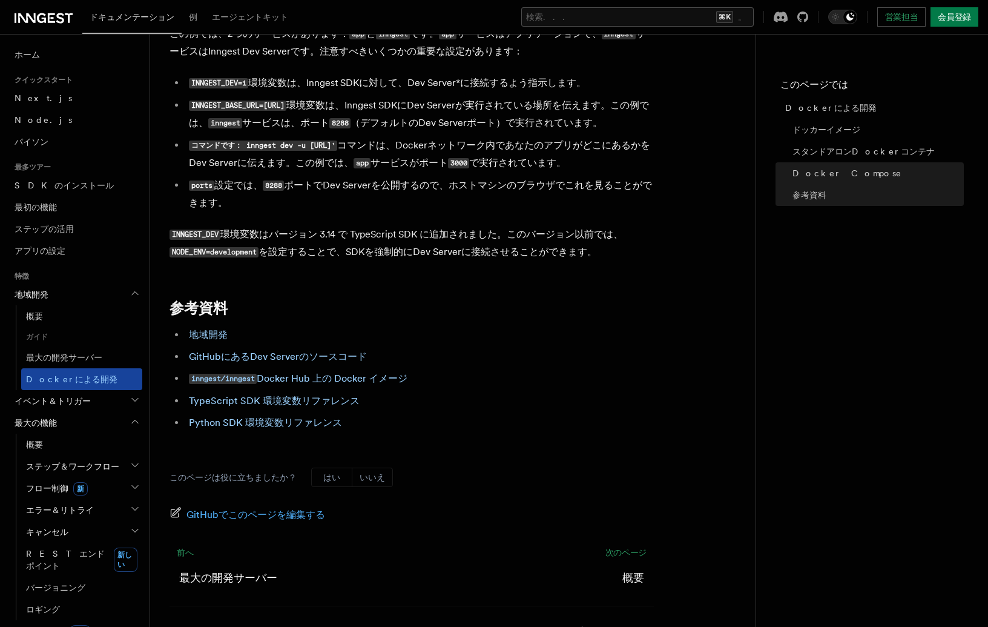
scroll to position [461, 0]
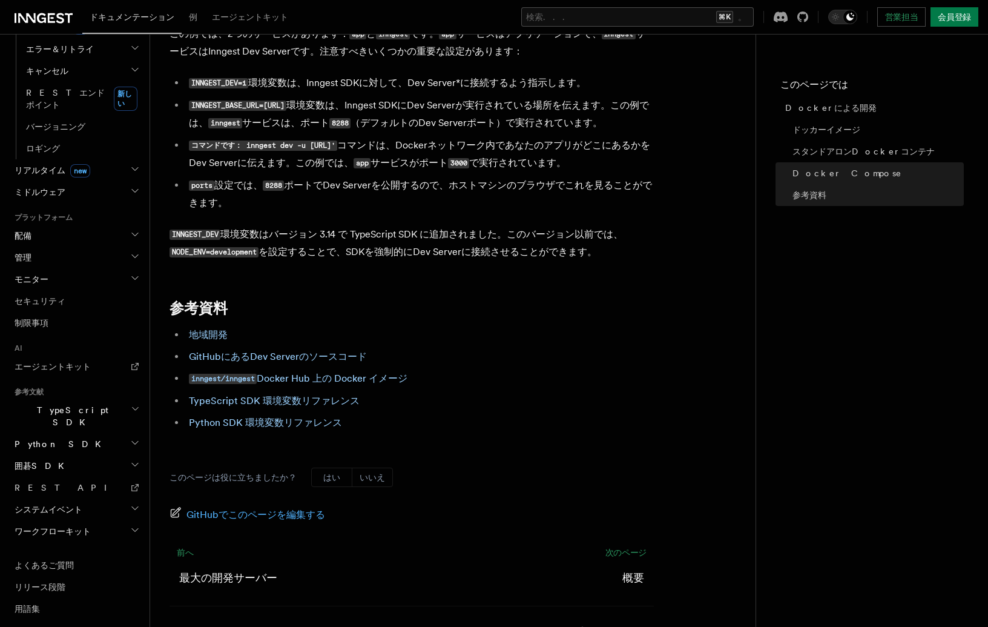
click at [97, 234] on h2 "配備" at bounding box center [76, 236] width 133 height 22
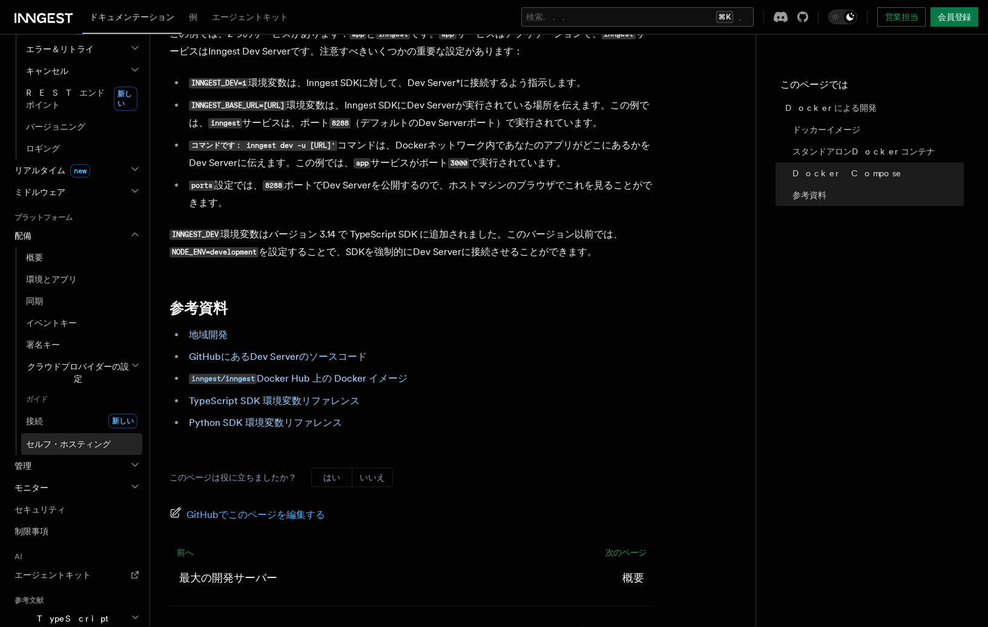
click at [71, 434] on link "セルフ・ホスティング" at bounding box center [81, 444] width 121 height 22
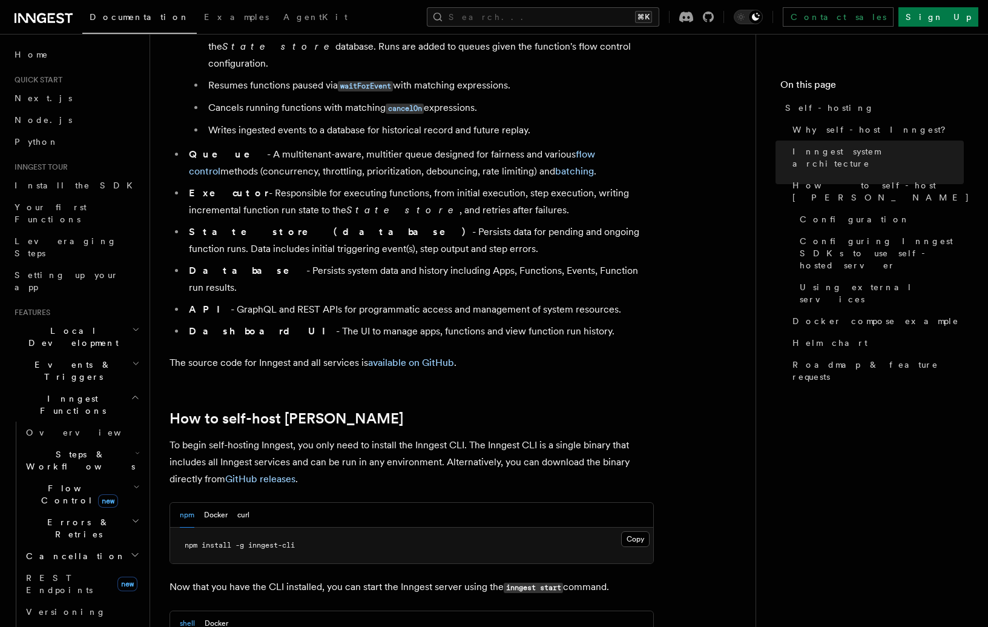
scroll to position [854, 0]
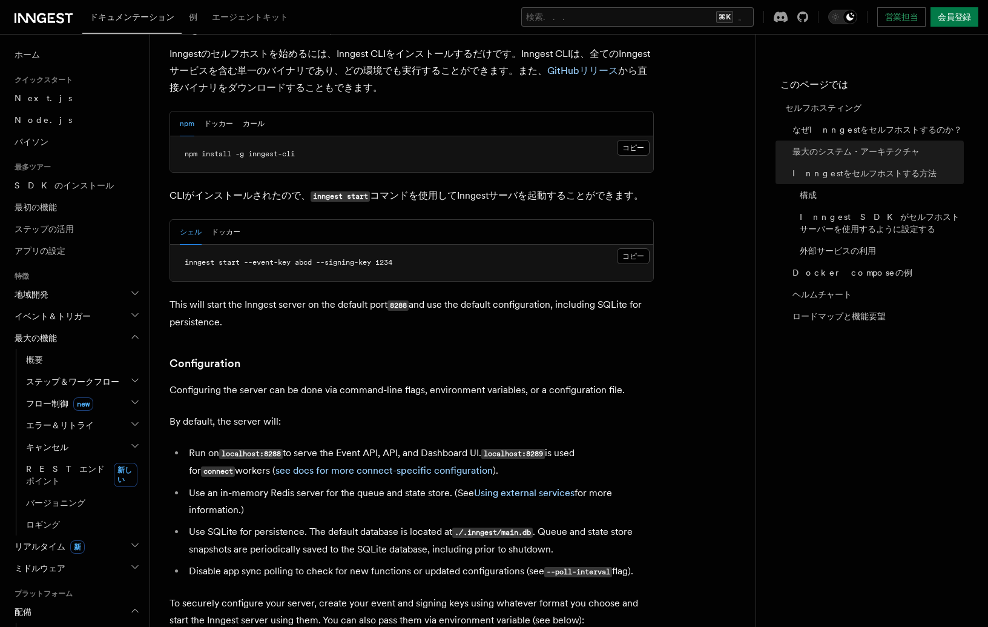
scroll to position [1392, 0]
